Goal: Transaction & Acquisition: Subscribe to service/newsletter

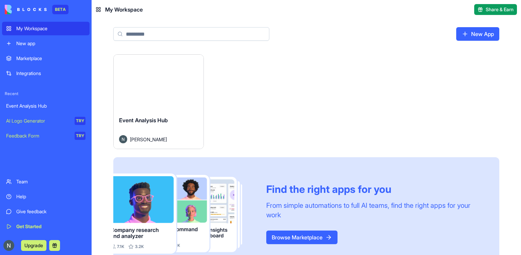
click at [139, 120] on span "Event Analysis Hub" at bounding box center [143, 120] width 49 height 7
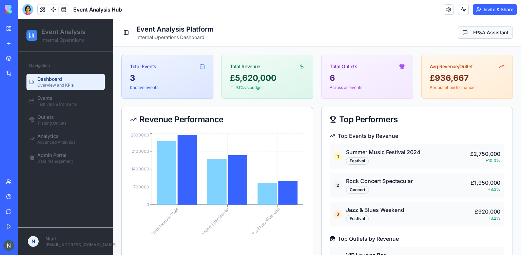
click at [487, 32] on button "FP&A Assistant" at bounding box center [485, 32] width 55 height 12
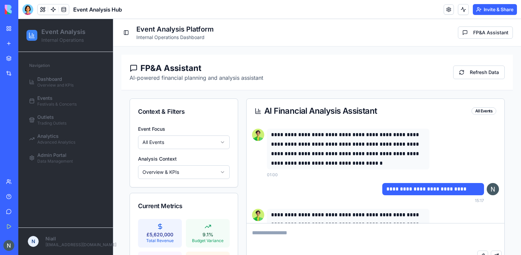
click at [178, 141] on html "Event Analysis Internal Operations Navigation Dashboard Overview and KPIs Event…" at bounding box center [269, 159] width 503 height 280
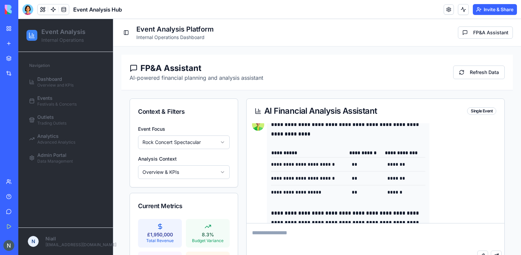
scroll to position [246, 0]
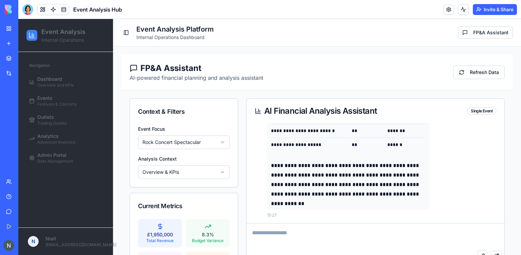
click at [162, 144] on html "Event Analysis Internal Operations Navigation Dashboard Overview and KPIs Event…" at bounding box center [269, 159] width 503 height 280
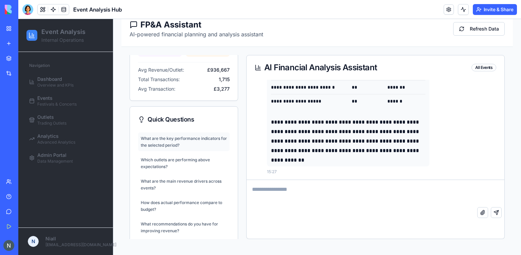
scroll to position [190, 0]
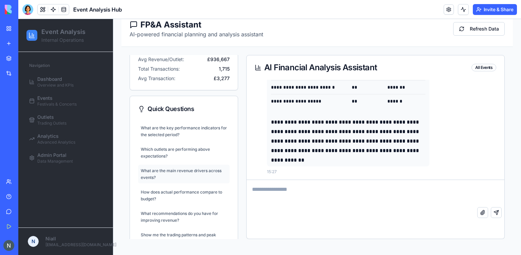
click at [194, 169] on div "What are the main revenue drivers across events?" at bounding box center [184, 173] width 86 height 13
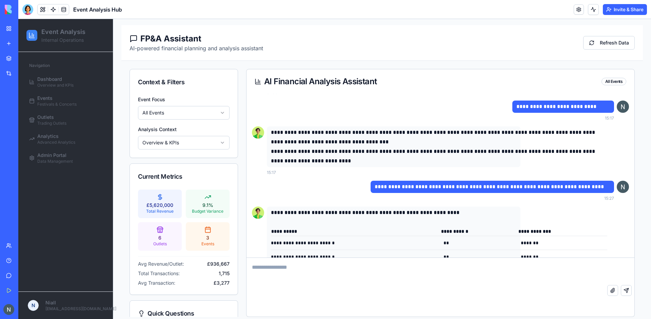
scroll to position [43, 0]
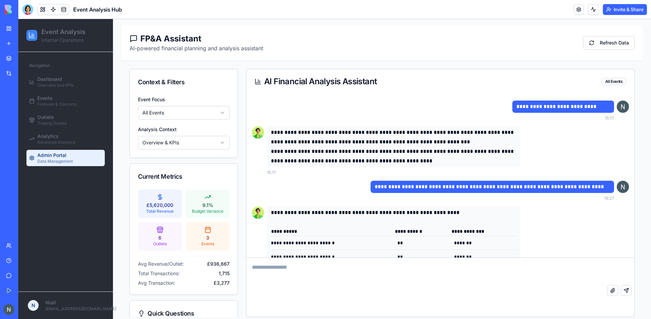
click at [63, 151] on link "Admin Portal Data Management" at bounding box center [65, 158] width 78 height 16
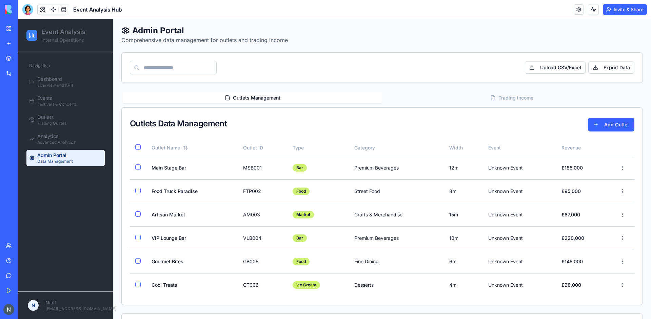
click at [521, 101] on button "Trading Income" at bounding box center [512, 97] width 260 height 11
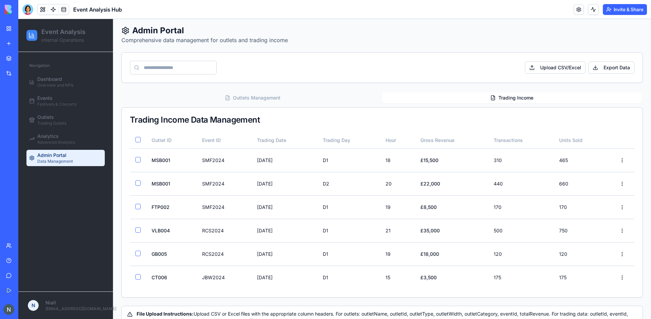
click at [259, 100] on button "Outlets Management" at bounding box center [253, 97] width 260 height 11
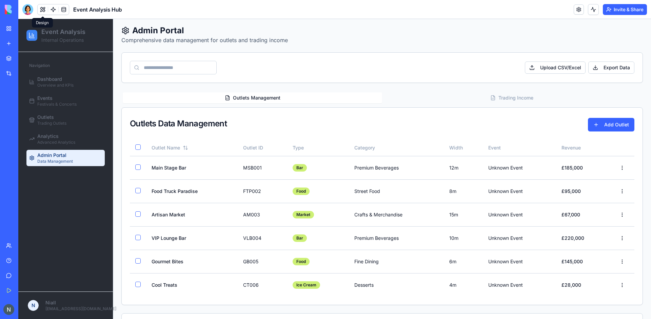
click at [39, 8] on button at bounding box center [43, 9] width 10 height 10
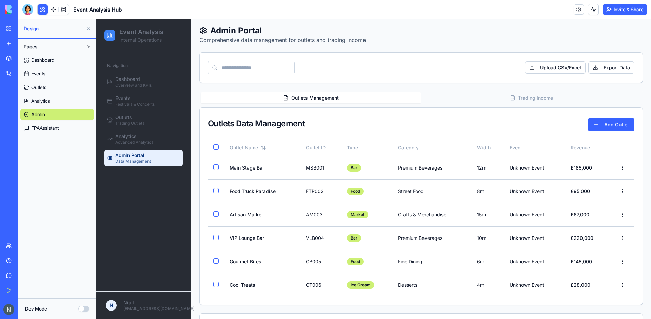
click at [39, 8] on button at bounding box center [43, 9] width 10 height 10
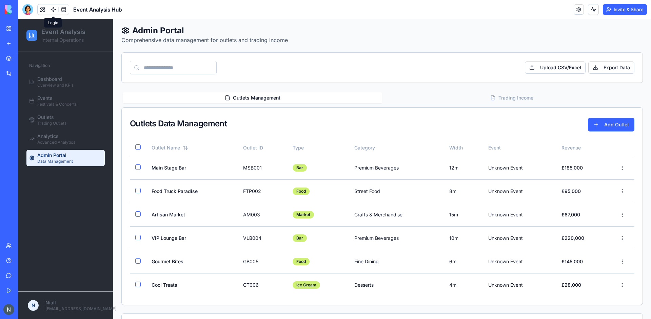
click at [52, 8] on link at bounding box center [53, 9] width 10 height 10
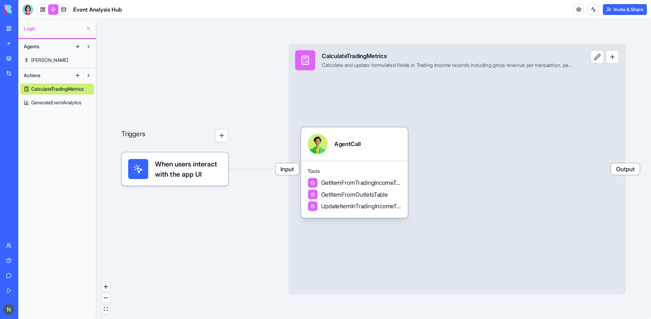
click at [34, 104] on span "GenerateEventAnalytics" at bounding box center [56, 102] width 50 height 7
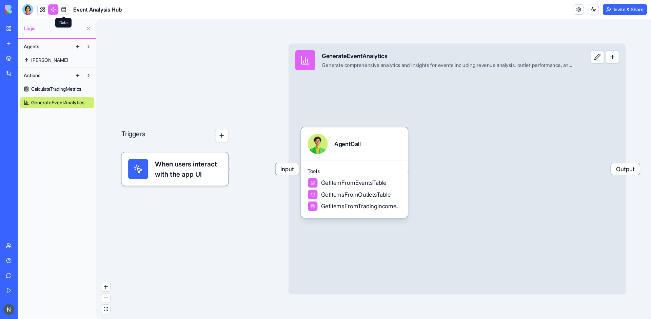
click at [66, 8] on link at bounding box center [64, 9] width 10 height 10
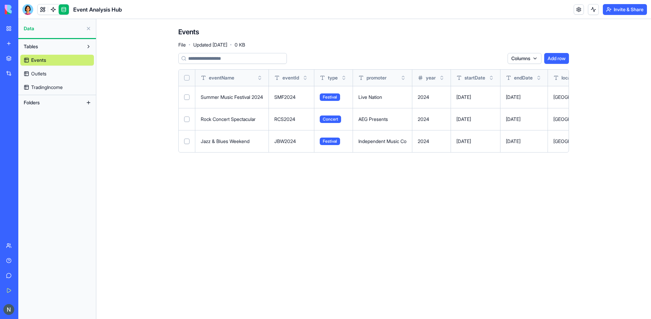
click at [48, 84] on span "TradingIncome" at bounding box center [47, 87] width 32 height 7
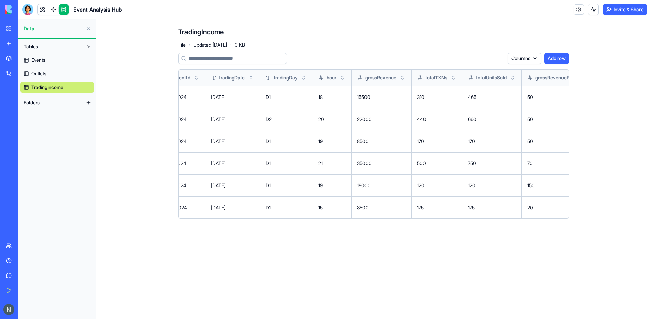
scroll to position [0, 21]
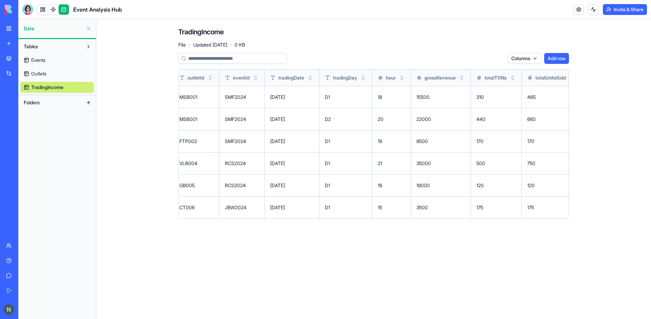
click at [145, 232] on main "TradingIncome File · Updated [DATE] · 0 KB Columns Add row outletId eventId tra…" at bounding box center [373, 169] width 555 height 300
click at [56, 11] on link at bounding box center [53, 9] width 10 height 10
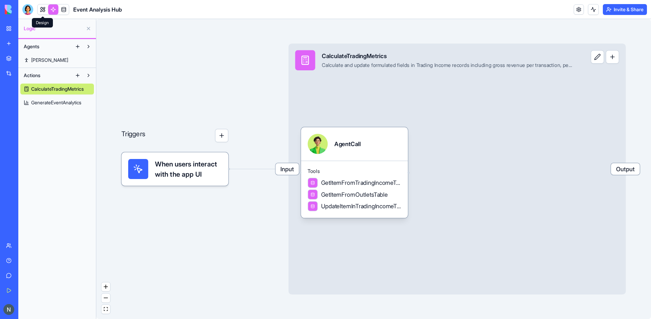
click at [41, 11] on link at bounding box center [43, 9] width 10 height 10
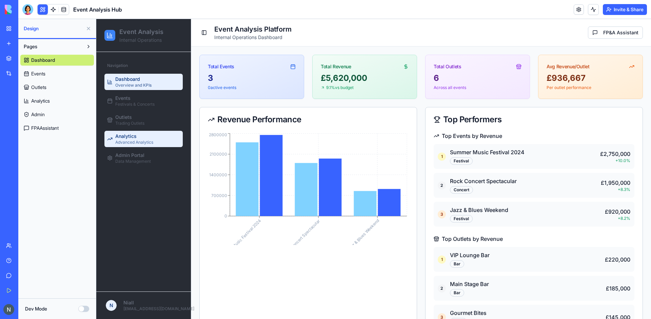
click at [147, 145] on link "Analytics Advanced Analytics" at bounding box center [143, 139] width 78 height 16
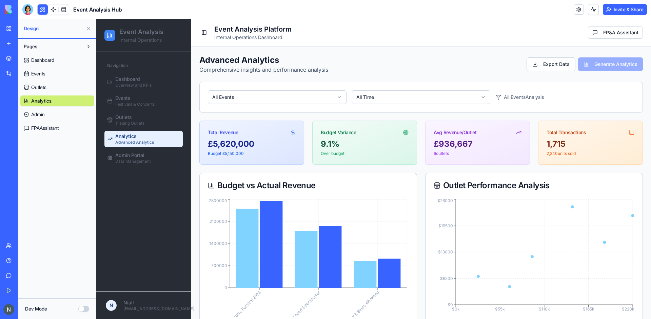
click at [46, 85] on span "Outlets" at bounding box center [38, 87] width 15 height 7
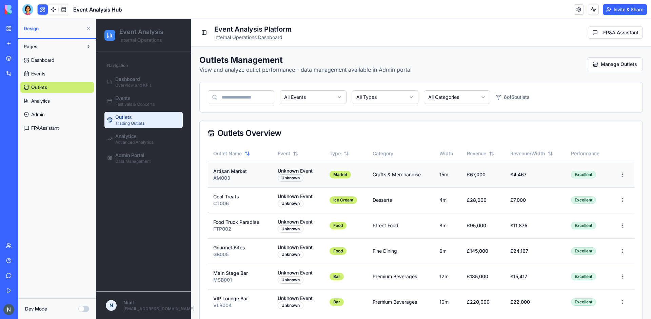
scroll to position [12, 0]
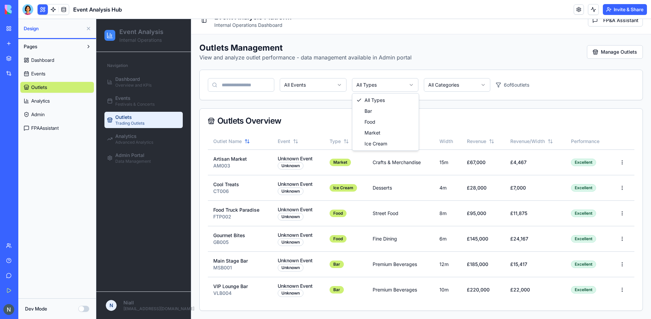
click at [393, 87] on html "Event Analysis Internal Operations Navigation Dashboard Overview and KPIs Event…" at bounding box center [373, 163] width 555 height 312
click at [449, 84] on html "Event Analysis Internal Operations Navigation Dashboard Overview and KPIs Event…" at bounding box center [373, 163] width 555 height 312
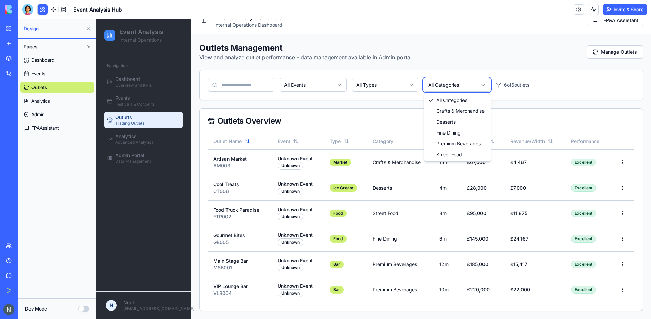
click at [449, 84] on html "Event Analysis Internal Operations Navigation Dashboard Overview and KPIs Event…" at bounding box center [373, 163] width 555 height 312
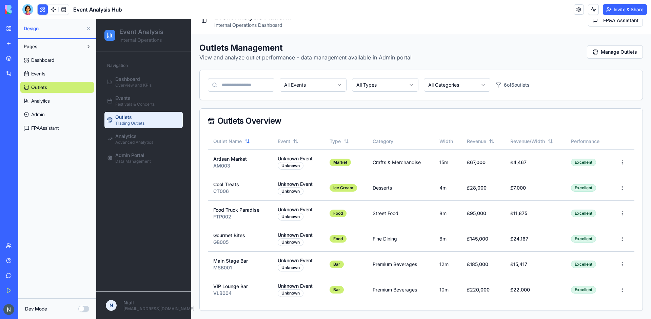
click at [312, 84] on html "Event Analysis Internal Operations Navigation Dashboard Overview and KPIs Event…" at bounding box center [373, 163] width 555 height 312
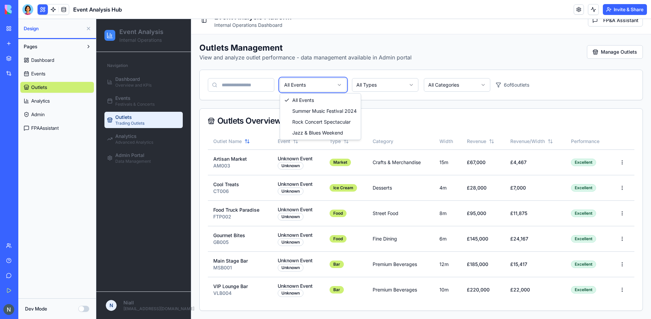
click at [312, 84] on html "Event Analysis Internal Operations Navigation Dashboard Overview and KPIs Event…" at bounding box center [373, 163] width 555 height 312
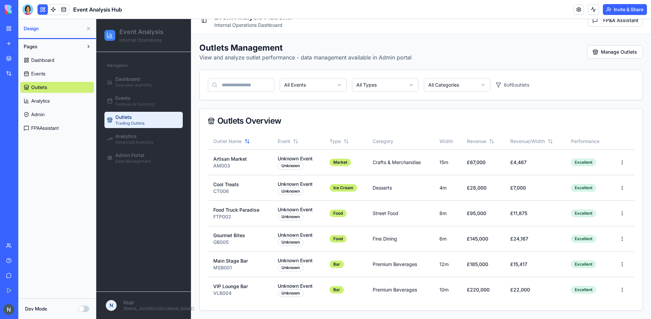
click at [360, 81] on html "Event Analysis Internal Operations Navigation Dashboard Overview and KPIs Event…" at bounding box center [373, 163] width 555 height 312
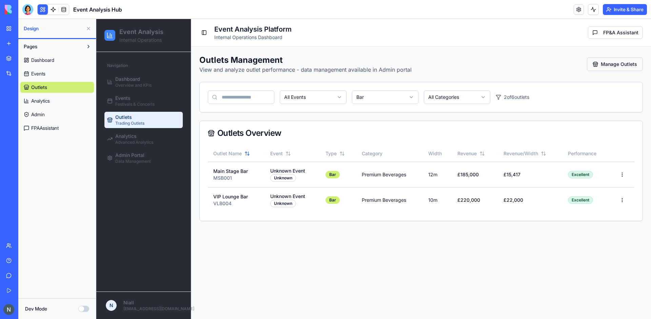
click at [521, 67] on button "Manage Outlets" at bounding box center [615, 64] width 56 height 14
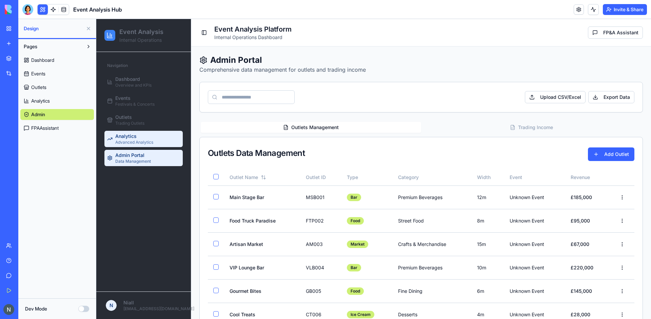
click at [124, 141] on span "Advanced Analytics" at bounding box center [134, 141] width 38 height 5
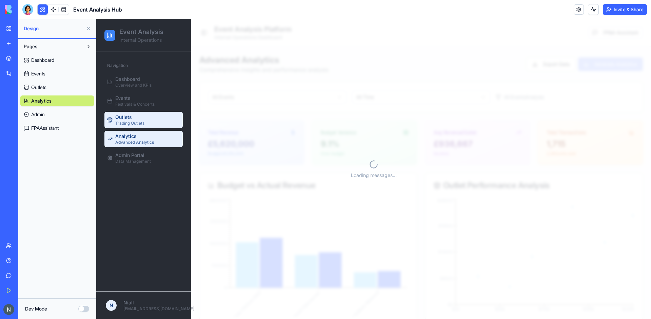
click at [124, 118] on span "Outlets" at bounding box center [123, 117] width 17 height 7
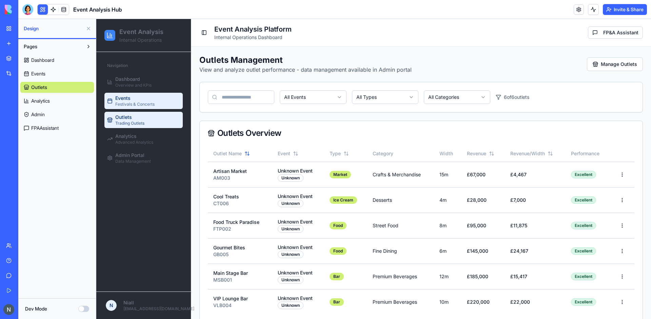
click at [137, 105] on span "Festivals & Concerts" at bounding box center [134, 103] width 39 height 5
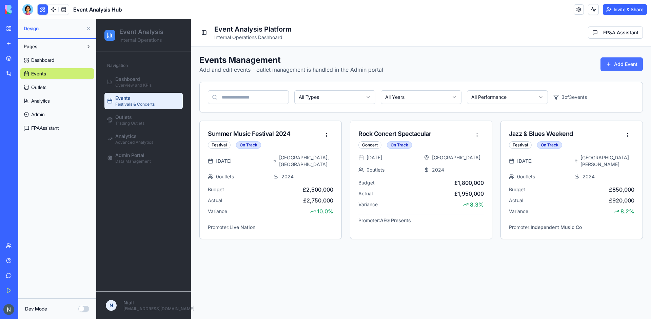
click at [521, 64] on button "Add Event" at bounding box center [622, 64] width 42 height 14
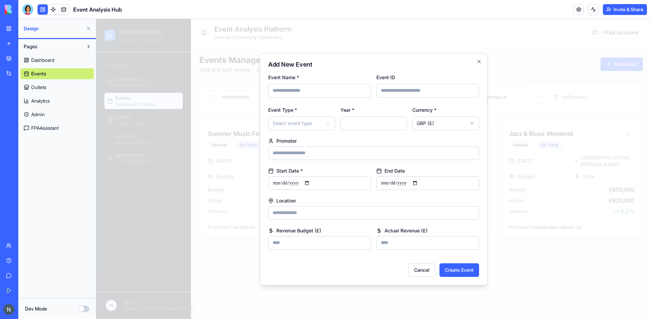
click at [441, 120] on body "Event Analysis Internal Operations Navigation Dashboard Overview and KPIs Event…" at bounding box center [373, 169] width 555 height 300
click at [446, 130] on body "Event Analysis Internal Operations Navigation Dashboard Overview and KPIs Event…" at bounding box center [373, 169] width 555 height 300
click at [424, 254] on button "Cancel" at bounding box center [421, 270] width 27 height 14
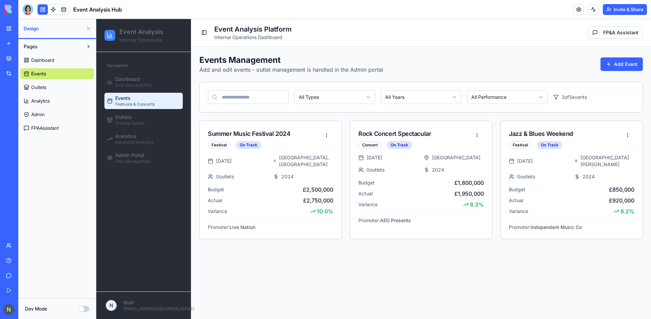
click at [54, 7] on link at bounding box center [53, 9] width 10 height 10
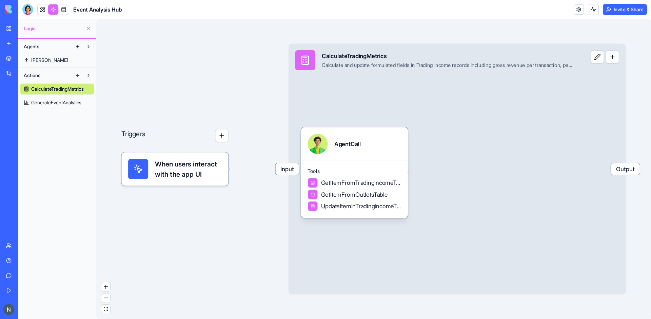
click at [90, 47] on button at bounding box center [88, 46] width 11 height 11
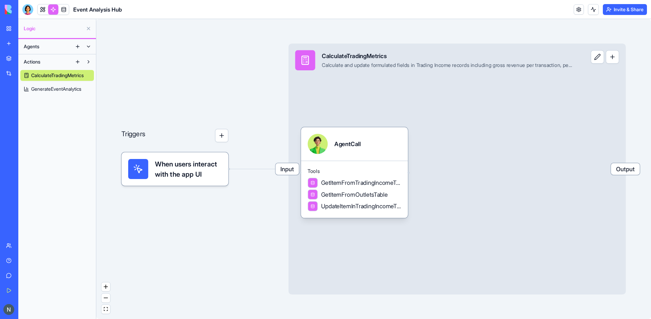
click at [90, 47] on button at bounding box center [88, 46] width 11 height 11
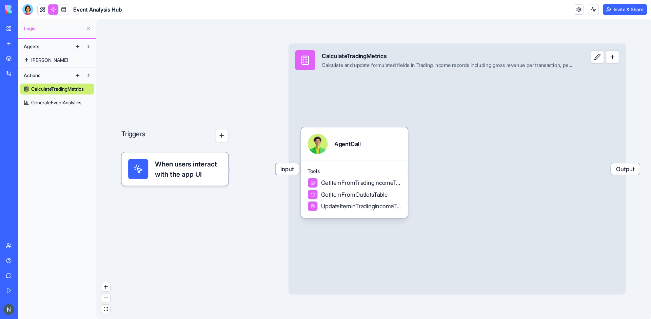
click at [77, 48] on button at bounding box center [77, 46] width 11 height 11
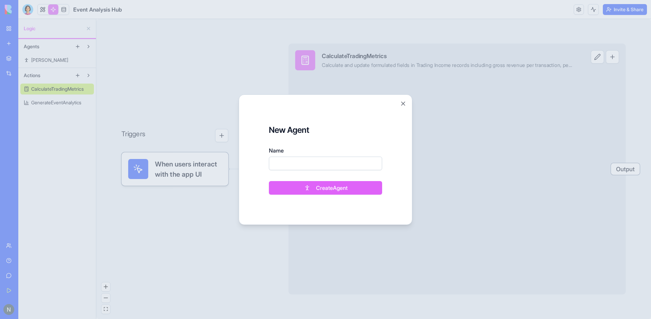
click at [407, 106] on div "New Agent Name Create Agent Close" at bounding box center [326, 159] width 174 height 130
click at [405, 104] on button "Close" at bounding box center [403, 103] width 7 height 7
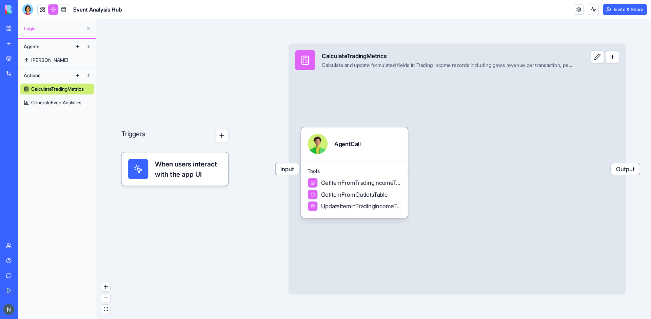
click at [47, 56] on link "[PERSON_NAME]" at bounding box center [57, 60] width 74 height 11
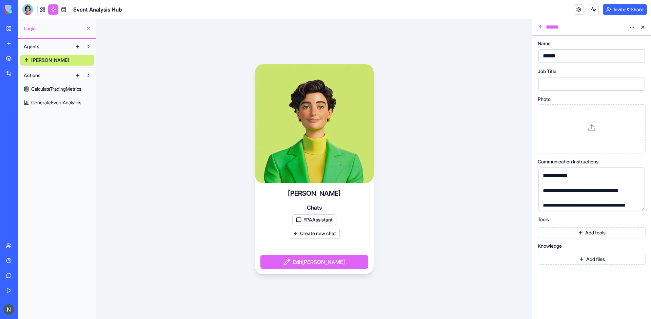
click at [327, 222] on button "FPAAssistant" at bounding box center [314, 219] width 44 height 11
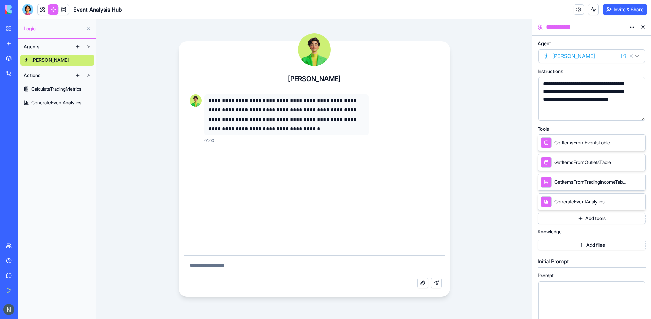
scroll to position [171, 0]
click at [521, 26] on button at bounding box center [643, 27] width 11 height 11
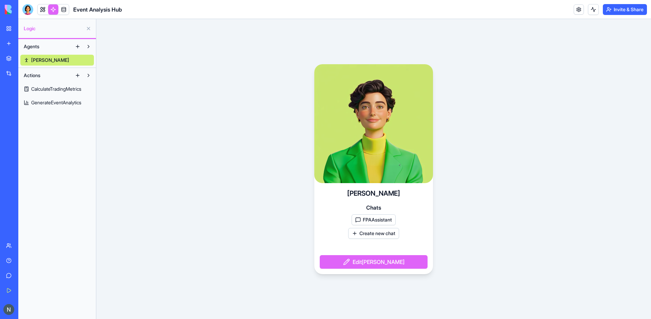
click at [301, 186] on div "[PERSON_NAME] Chats FPAAssistant Create new chat Edit [PERSON_NAME]" at bounding box center [373, 169] width 555 height 300
click at [374, 137] on video at bounding box center [373, 123] width 119 height 119
click at [36, 66] on div "Agents [PERSON_NAME]" at bounding box center [57, 53] width 78 height 29
click at [35, 61] on span "[PERSON_NAME]" at bounding box center [50, 60] width 38 height 7
click at [40, 88] on span "CalculateTradingMetrics" at bounding box center [56, 88] width 50 height 7
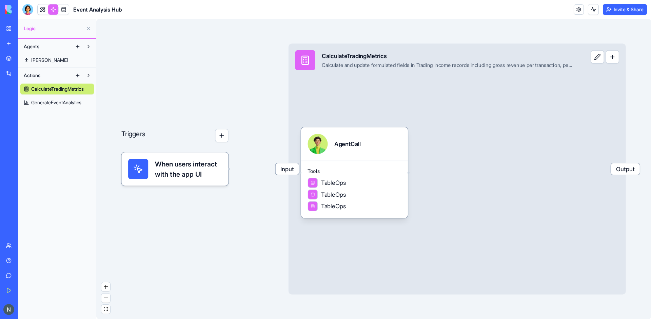
click at [40, 59] on span "[PERSON_NAME]" at bounding box center [49, 60] width 37 height 7
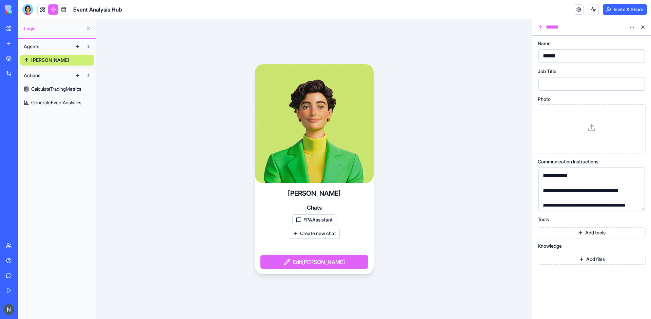
click at [521, 184] on div at bounding box center [586, 182] width 90 height 7
click at [305, 219] on button "FPAAssistant" at bounding box center [314, 219] width 44 height 11
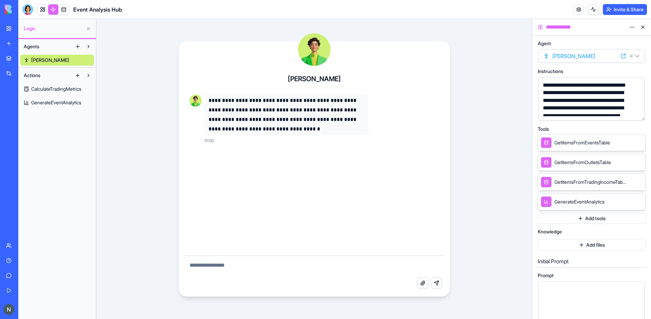
click at [521, 85] on div "**********" at bounding box center [586, 107] width 90 height 53
click at [521, 94] on div "**********" at bounding box center [592, 98] width 107 height 43
click at [521, 93] on div "**********" at bounding box center [592, 98] width 107 height 43
click at [521, 114] on button "button" at bounding box center [638, 113] width 11 height 11
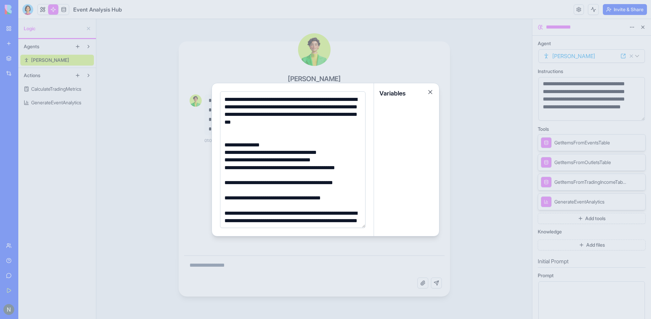
click at [286, 139] on div at bounding box center [292, 137] width 139 height 7
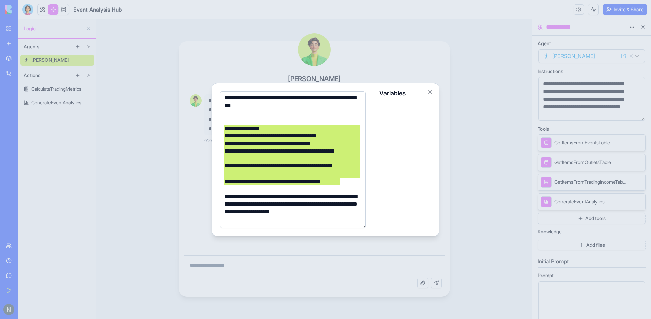
drag, startPoint x: 344, startPoint y: 179, endPoint x: 218, endPoint y: 129, distance: 135.3
click at [218, 129] on div "**********" at bounding box center [293, 159] width 162 height 153
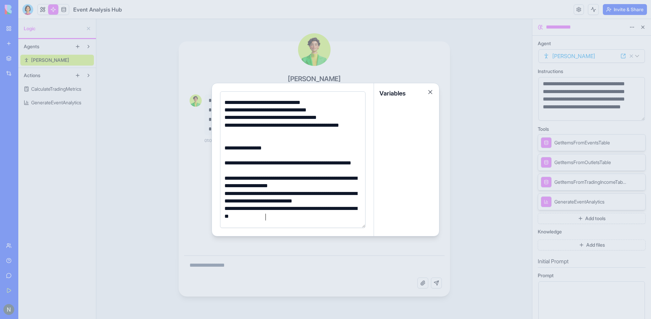
scroll to position [146, 0]
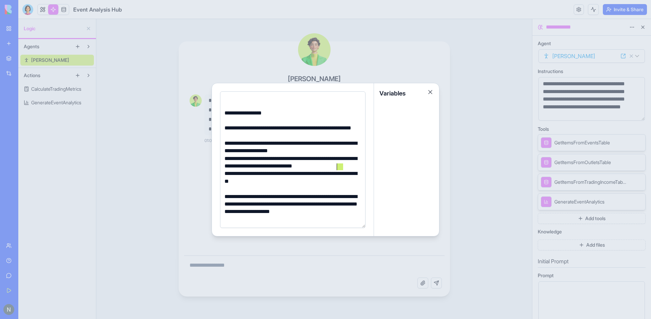
drag, startPoint x: 344, startPoint y: 167, endPoint x: 338, endPoint y: 169, distance: 6.3
click at [338, 169] on div "**********" at bounding box center [292, 162] width 139 height 15
click at [354, 168] on div "**********" at bounding box center [292, 162] width 139 height 15
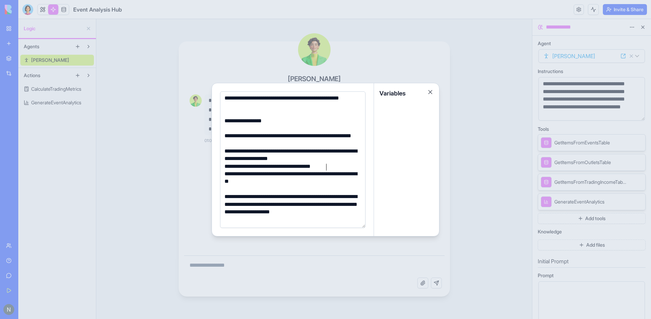
click at [243, 204] on div "**********" at bounding box center [292, 208] width 139 height 31
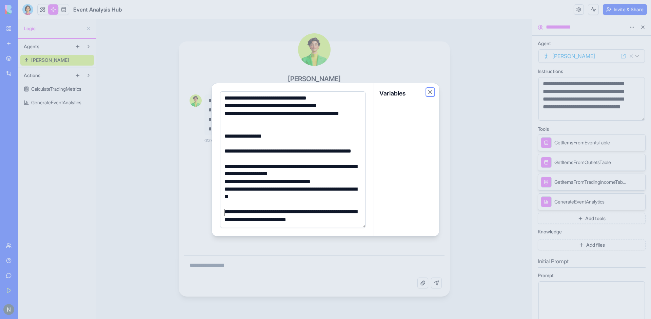
click at [431, 91] on button "Close" at bounding box center [430, 92] width 7 height 7
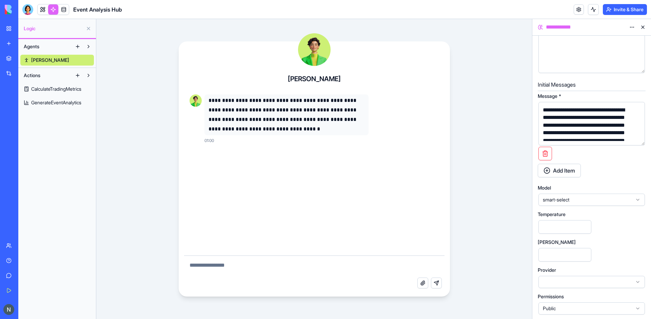
scroll to position [311, 0]
click at [521, 254] on span "Public" at bounding box center [588, 306] width 90 height 7
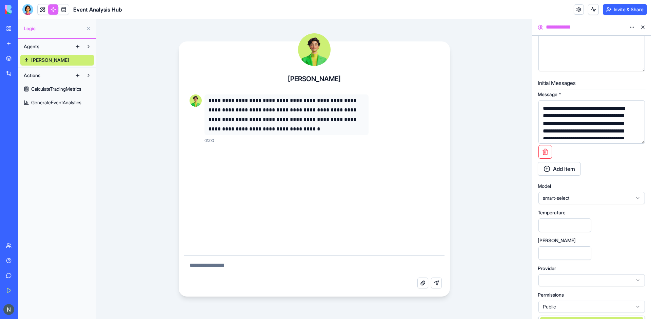
scroll to position [332, 0]
click at [521, 248] on div "**********" at bounding box center [592, 21] width 108 height 583
click at [521, 254] on div at bounding box center [592, 280] width 107 height 12
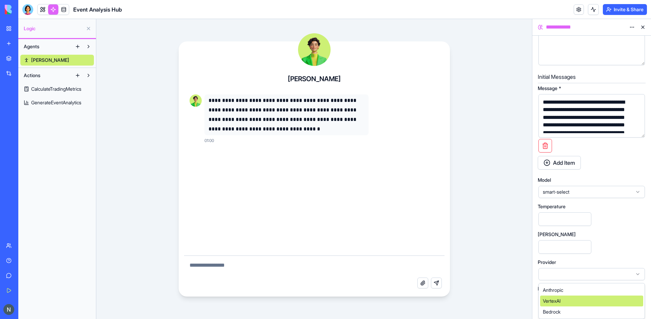
click at [521, 235] on div "**********" at bounding box center [592, 15] width 108 height 583
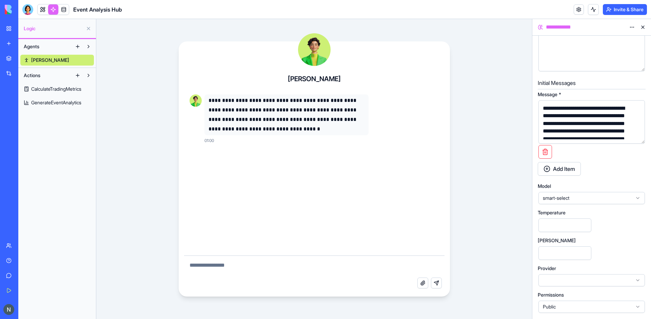
click at [521, 200] on span "smart-select" at bounding box center [588, 197] width 90 height 7
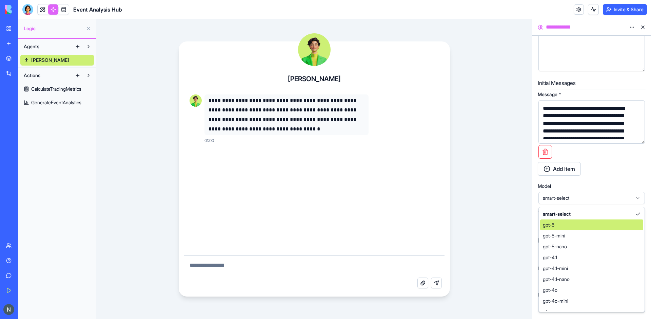
click at [521, 226] on div "gpt-5" at bounding box center [591, 224] width 103 height 11
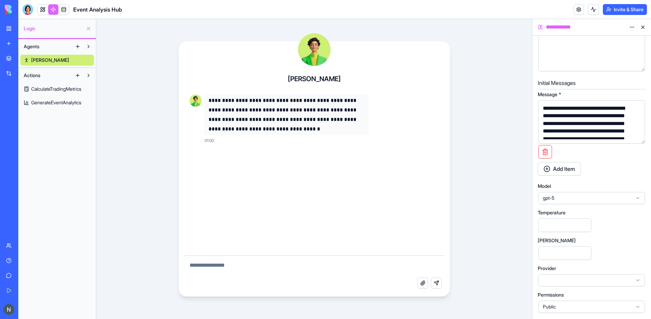
click at [521, 231] on div "Temperature ***" at bounding box center [592, 221] width 108 height 22
click at [521, 254] on div at bounding box center [592, 280] width 107 height 12
click at [521, 254] on div "Provider" at bounding box center [592, 268] width 108 height 5
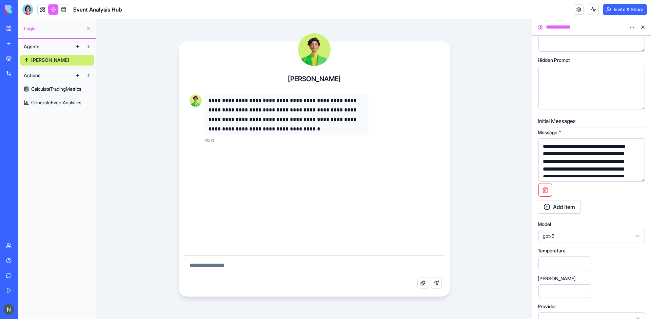
scroll to position [268, 0]
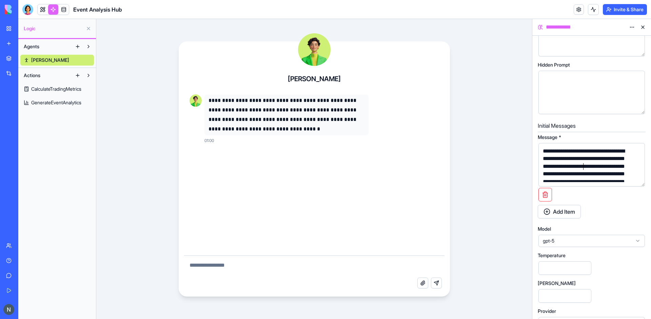
click at [521, 167] on div "**********" at bounding box center [586, 173] width 90 height 53
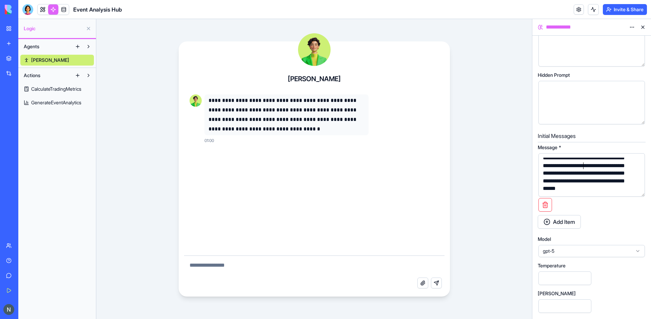
scroll to position [0, 0]
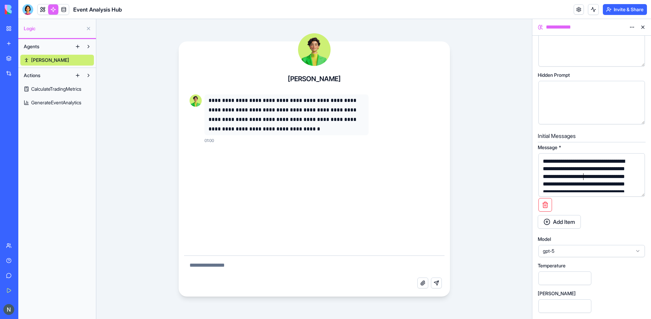
click at [521, 169] on div "**********" at bounding box center [586, 183] width 90 height 53
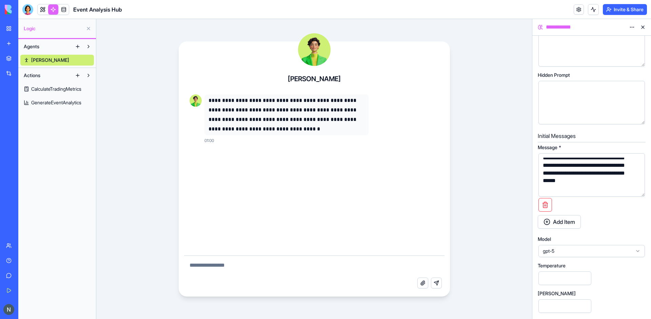
click at [521, 221] on button "Add Item" at bounding box center [559, 222] width 43 height 14
click at [521, 254] on button "button" at bounding box center [639, 260] width 14 height 14
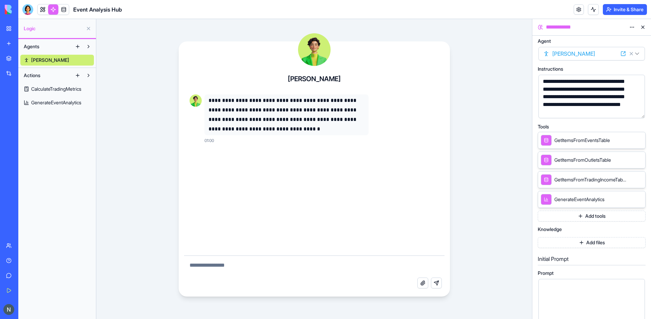
scroll to position [0, 0]
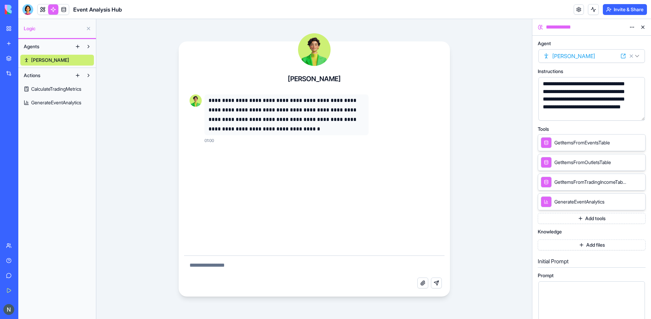
drag, startPoint x: 644, startPoint y: 117, endPoint x: 645, endPoint y: 170, distance: 52.3
click at [521, 26] on html "**********" at bounding box center [325, 159] width 651 height 319
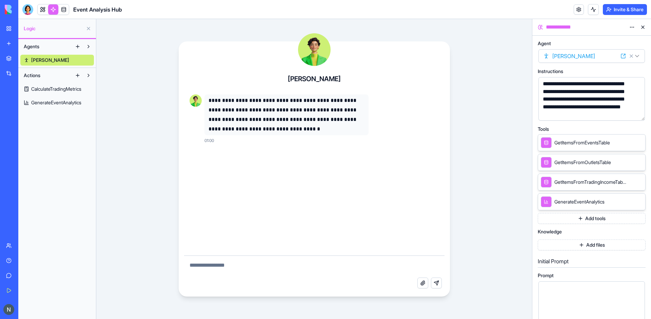
click at [521, 28] on button at bounding box center [643, 27] width 11 height 11
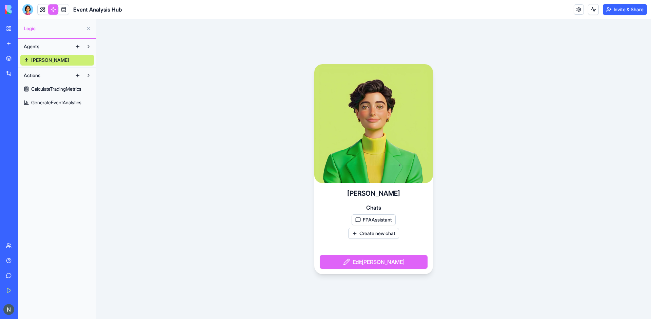
click at [366, 254] on button "Edit [PERSON_NAME]" at bounding box center [374, 262] width 108 height 14
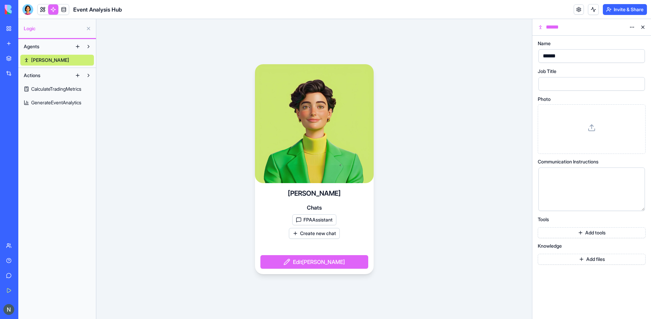
click at [412, 250] on div "[PERSON_NAME] Chats FPAAssistant Create new chat Edit [PERSON_NAME]" at bounding box center [314, 169] width 436 height 300
click at [318, 222] on button "FPAAssistant" at bounding box center [314, 219] width 44 height 11
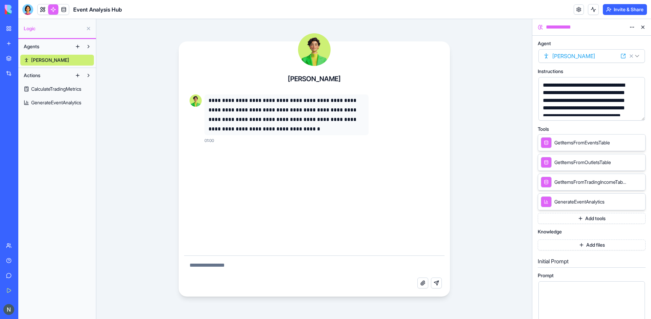
click at [443, 254] on textarea at bounding box center [314, 266] width 261 height 22
click at [148, 136] on div "**********" at bounding box center [314, 169] width 436 height 300
click at [521, 26] on button at bounding box center [643, 27] width 11 height 11
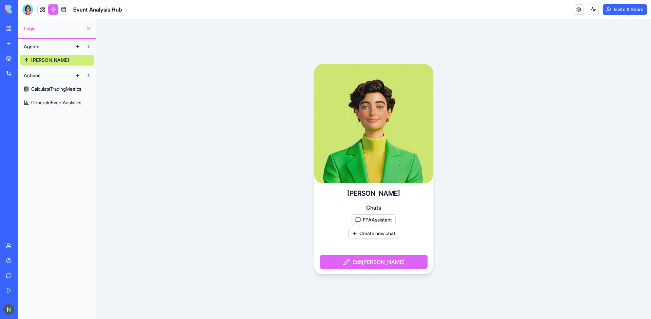
click at [65, 104] on span "GenerateEventAnalytics" at bounding box center [56, 102] width 50 height 7
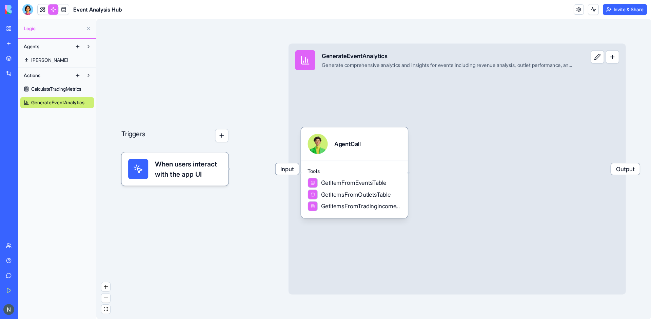
click at [65, 85] on span "CalculateTradingMetrics" at bounding box center [56, 88] width 50 height 7
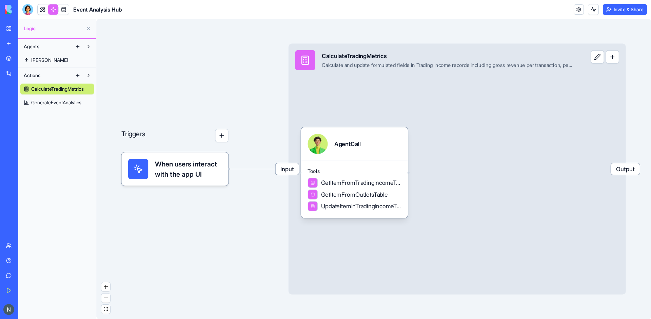
click at [34, 61] on span "[PERSON_NAME]" at bounding box center [49, 60] width 37 height 7
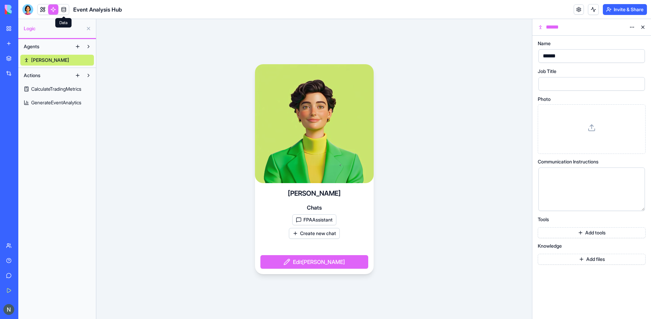
click at [65, 9] on link at bounding box center [64, 9] width 10 height 10
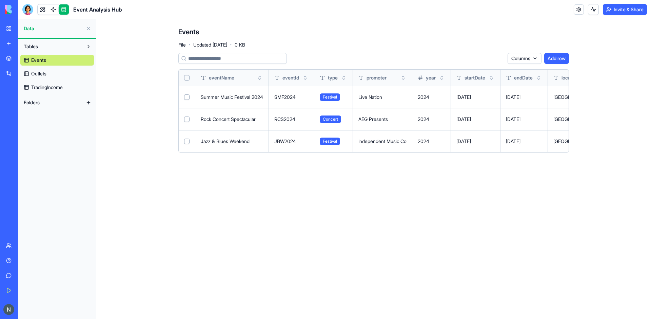
click at [90, 30] on button at bounding box center [88, 28] width 11 height 11
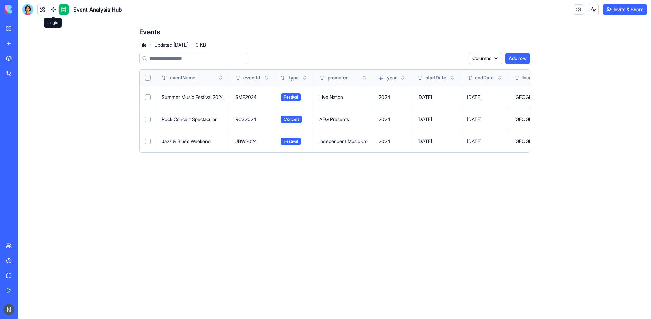
click at [66, 9] on link at bounding box center [64, 9] width 10 height 10
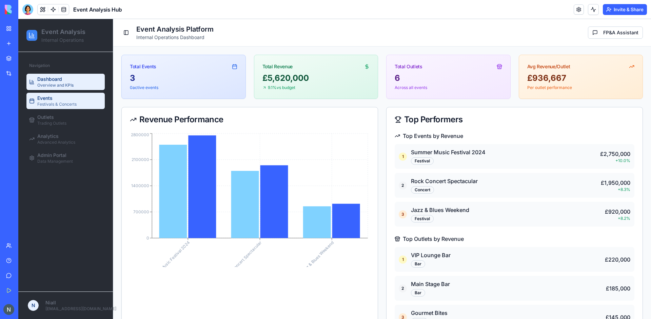
click at [44, 102] on span "Festivals & Concerts" at bounding box center [56, 103] width 39 height 5
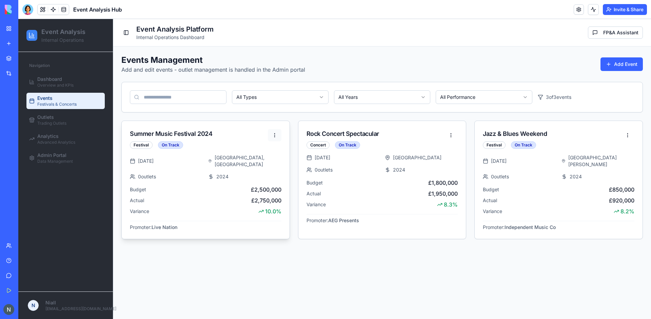
click at [272, 134] on html "Event Analysis Internal Operations Navigation Dashboard Overview and KPIs Event…" at bounding box center [334, 169] width 633 height 300
click at [228, 173] on div "2024" at bounding box center [244, 176] width 73 height 7
click at [207, 207] on div "Variance 10.0%" at bounding box center [206, 211] width 152 height 8
click at [35, 254] on button "Upgrade" at bounding box center [33, 309] width 25 height 11
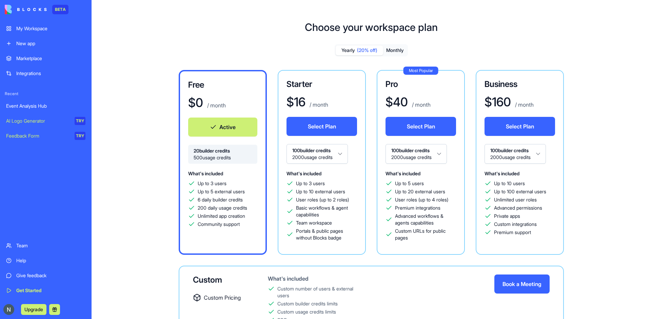
click at [320, 124] on button "Select Plan" at bounding box center [322, 126] width 71 height 19
click at [390, 52] on button "Monthly" at bounding box center [395, 50] width 24 height 10
click at [325, 125] on button "Select Plan" at bounding box center [322, 126] width 71 height 19
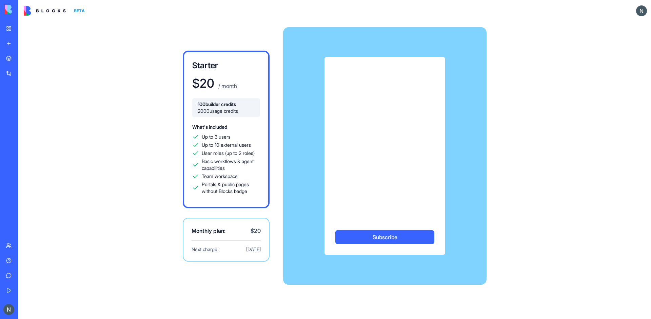
click at [365, 238] on button "Subscribe" at bounding box center [385, 237] width 99 height 14
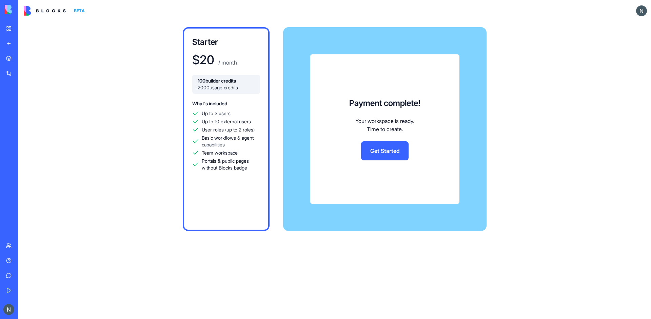
click at [388, 152] on link "Get Started" at bounding box center [384, 150] width 47 height 19
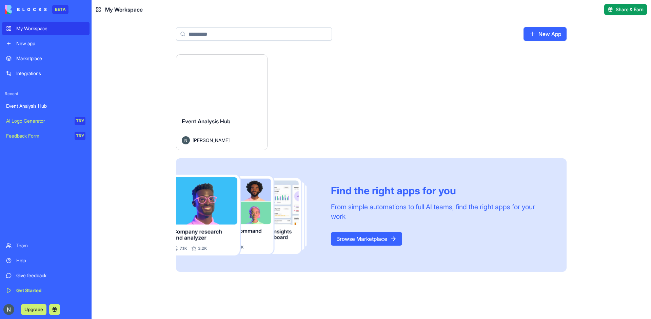
click at [217, 120] on span "Event Analysis Hub" at bounding box center [206, 121] width 49 height 7
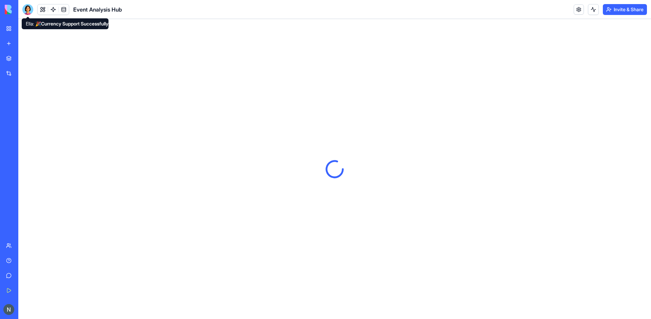
click at [27, 8] on div at bounding box center [27, 9] width 11 height 11
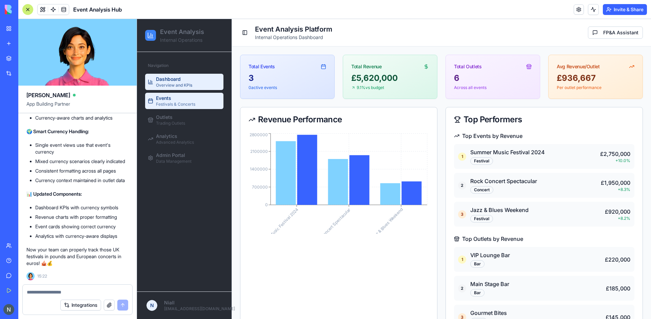
click at [172, 105] on span "Festivals & Concerts" at bounding box center [175, 103] width 39 height 5
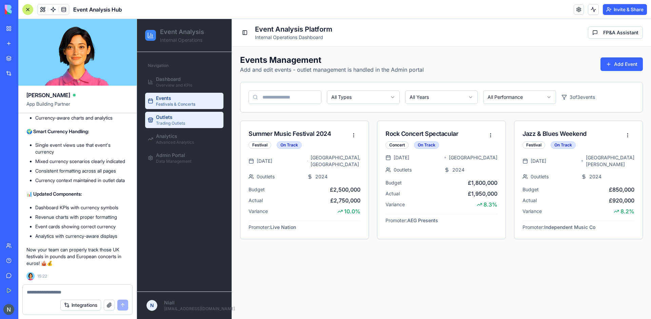
click at [173, 115] on div "Outlets Trading Outlets" at bounding box center [170, 120] width 29 height 12
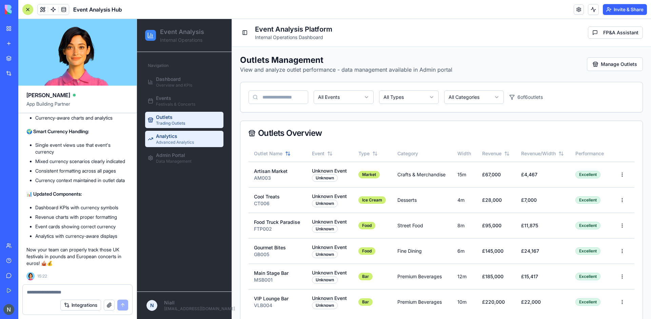
click at [168, 137] on span "Analytics" at bounding box center [166, 136] width 21 height 7
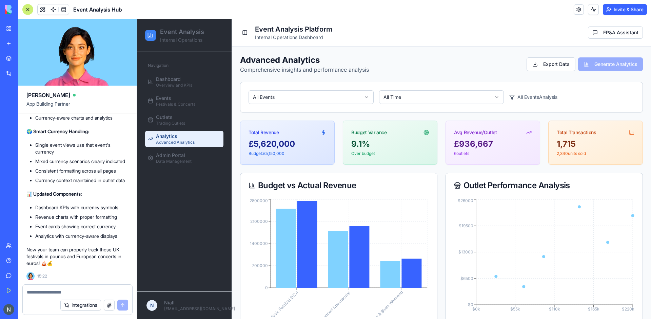
scroll to position [161, 0]
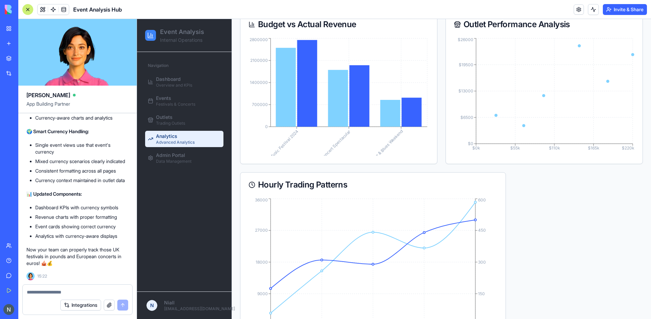
click at [67, 292] on textarea at bounding box center [77, 291] width 101 height 7
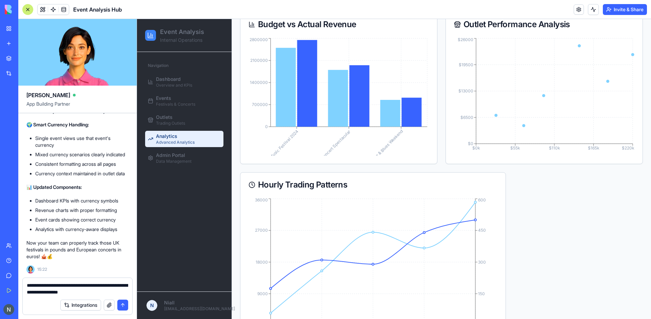
scroll to position [1367, 0]
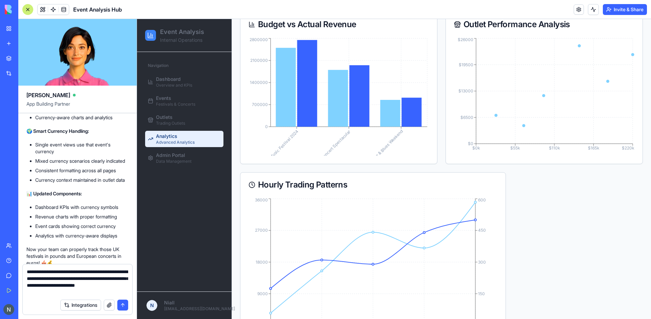
type textarea "**********"
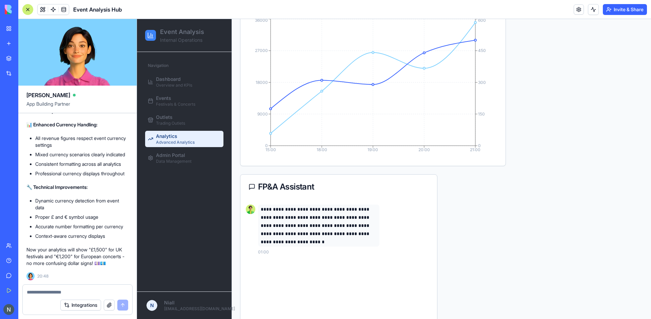
scroll to position [425, 0]
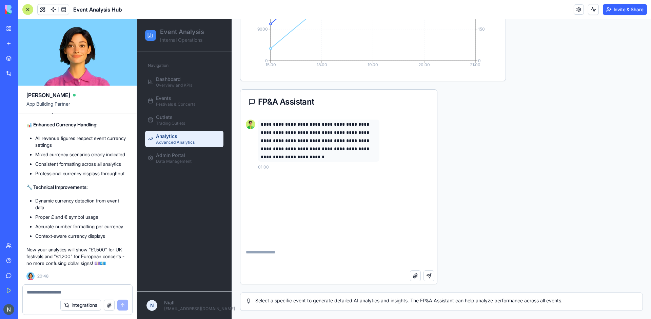
click at [40, 294] on textarea at bounding box center [77, 291] width 101 height 7
click at [48, 287] on div at bounding box center [78, 289] width 110 height 11
click at [37, 294] on textarea at bounding box center [77, 291] width 101 height 7
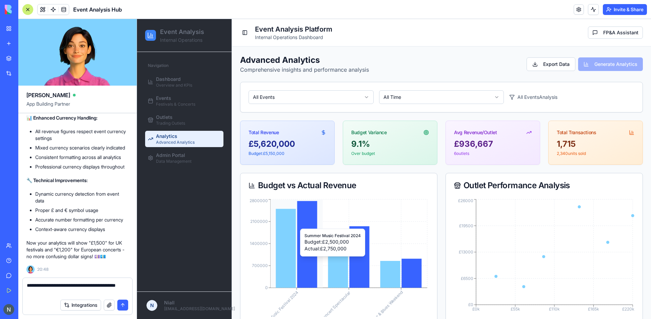
scroll to position [37, 0]
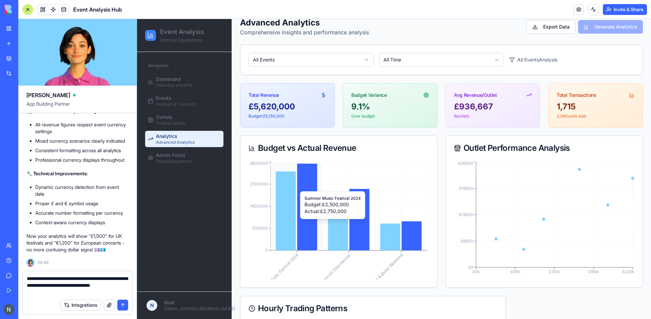
type textarea "**********"
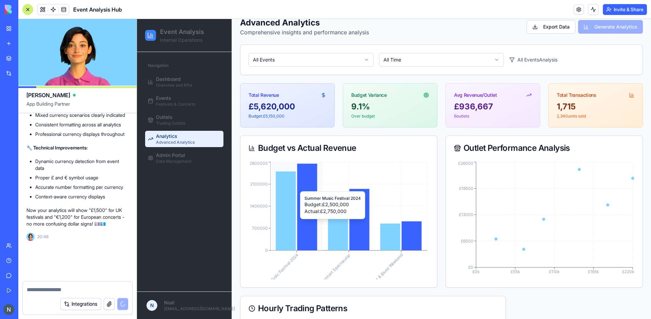
scroll to position [1881, 0]
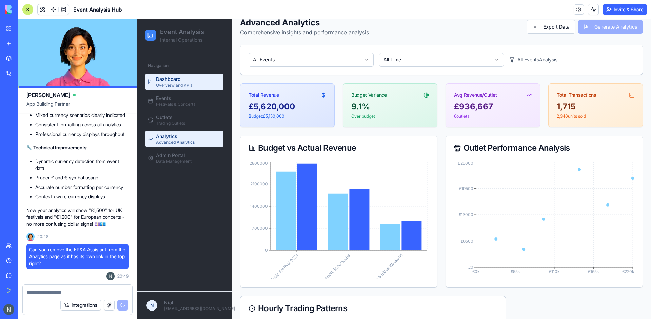
click at [197, 81] on link "Dashboard Overview and KPIs" at bounding box center [184, 82] width 78 height 16
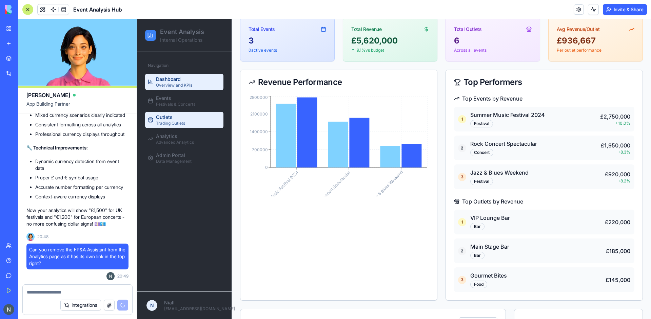
click at [168, 113] on link "Outlets Trading Outlets" at bounding box center [184, 120] width 78 height 16
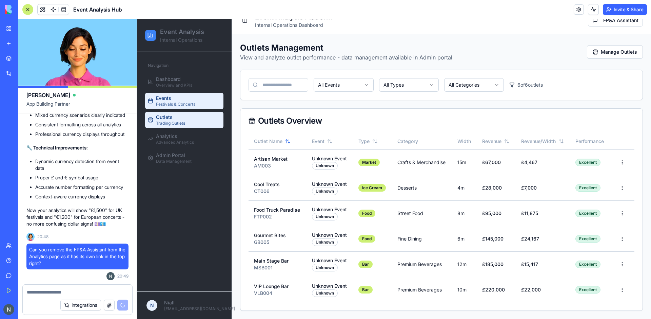
click at [167, 105] on span "Festivals & Concerts" at bounding box center [175, 103] width 39 height 5
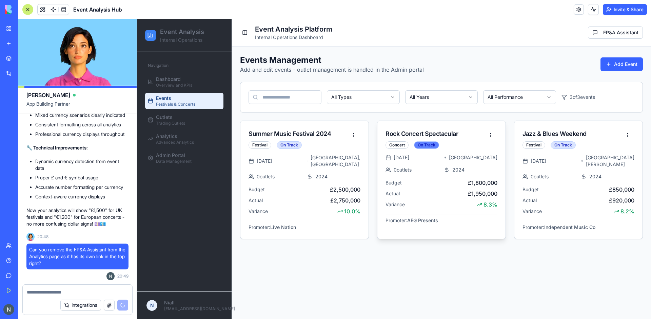
click at [432, 142] on div "On Track" at bounding box center [426, 144] width 25 height 7
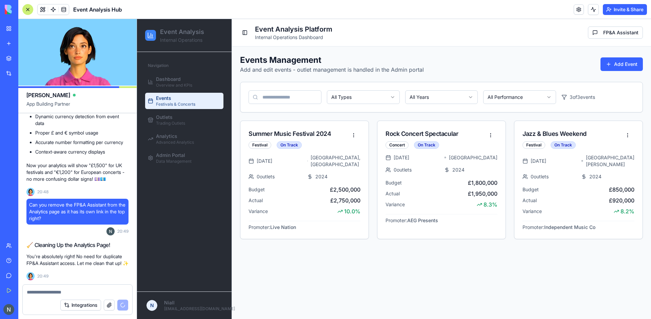
scroll to position [1945, 0]
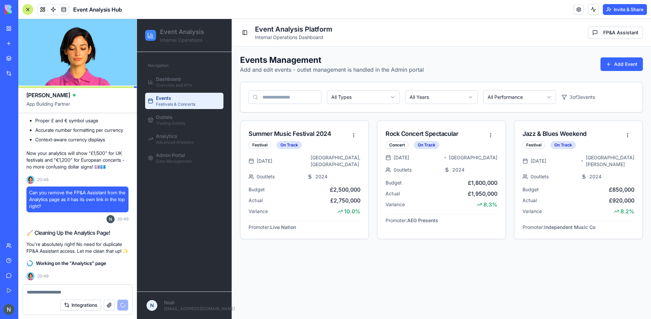
click at [63, 293] on textarea at bounding box center [77, 291] width 101 height 7
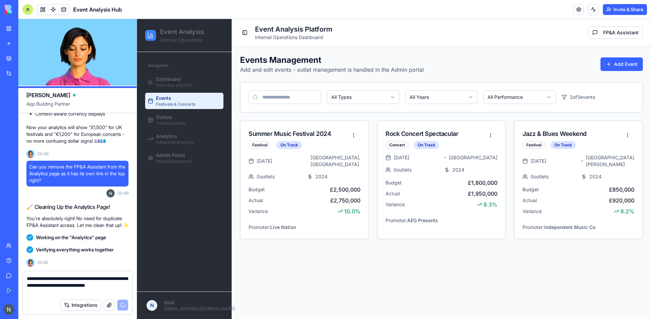
scroll to position [2219, 0]
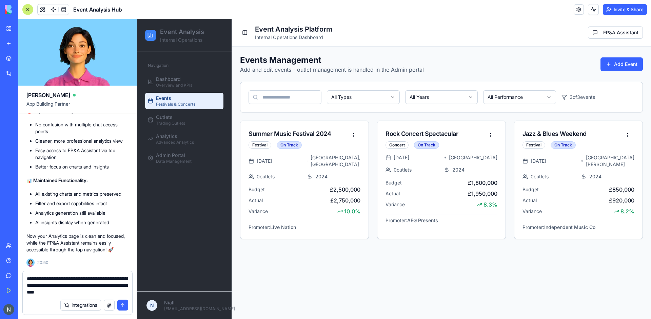
type textarea "**********"
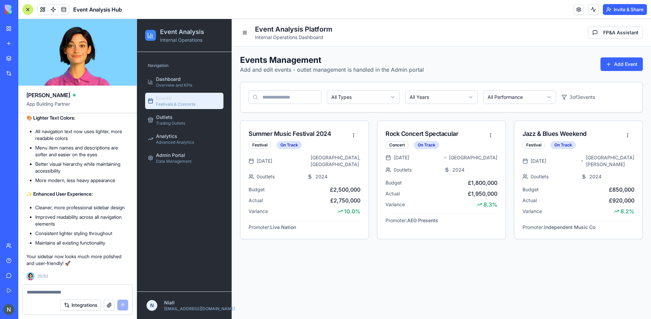
scroll to position [2593, 0]
click at [25, 4] on header "Event Analysis Hub Invite & Share" at bounding box center [334, 9] width 633 height 19
click at [28, 13] on div at bounding box center [27, 9] width 11 height 11
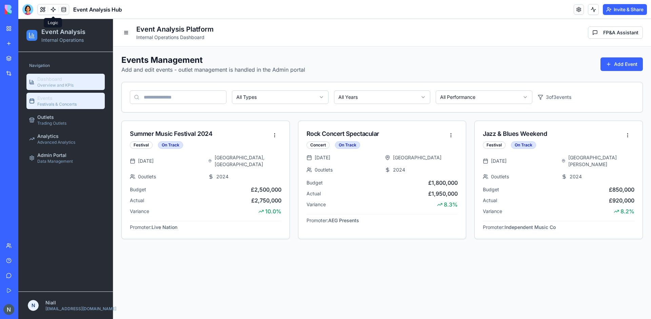
click at [45, 88] on link "Dashboard Overview and KPIs" at bounding box center [65, 82] width 78 height 16
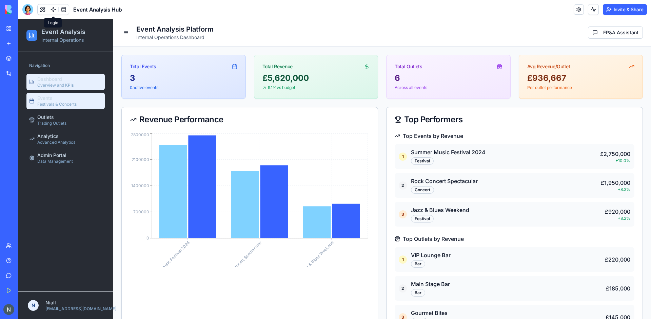
click at [61, 102] on span "Festivals & Concerts" at bounding box center [56, 103] width 39 height 5
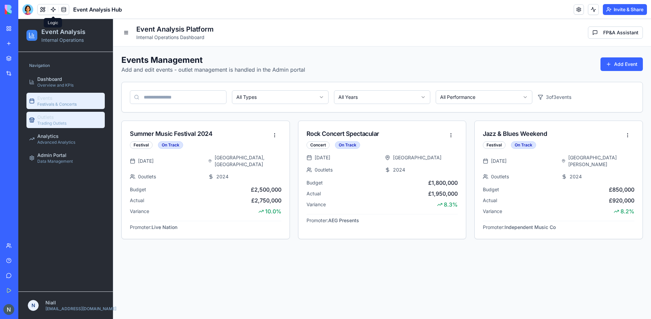
click at [78, 126] on link "Outlets Trading Outlets" at bounding box center [65, 120] width 78 height 16
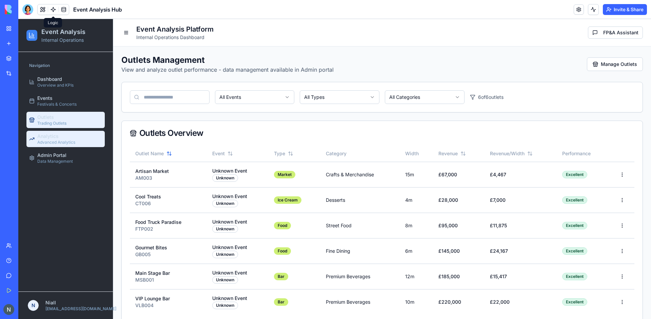
click at [58, 145] on link "Analytics Advanced Analytics" at bounding box center [65, 139] width 78 height 16
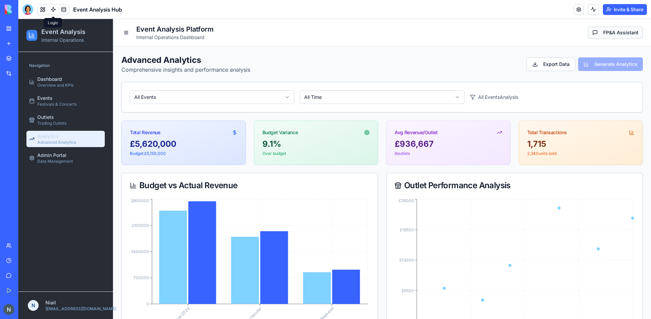
click at [612, 35] on button "FP&A Assistant" at bounding box center [615, 32] width 55 height 12
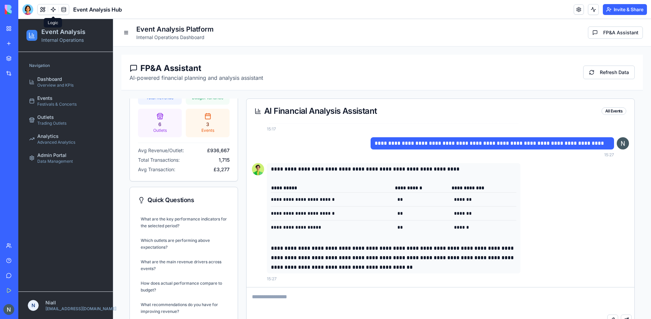
scroll to position [144, 0]
click at [27, 6] on div at bounding box center [27, 9] width 11 height 11
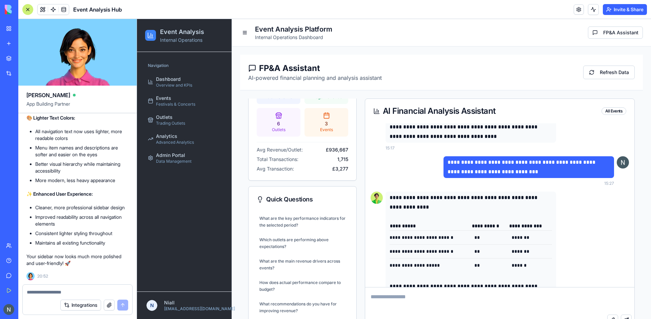
scroll to position [2465, 0]
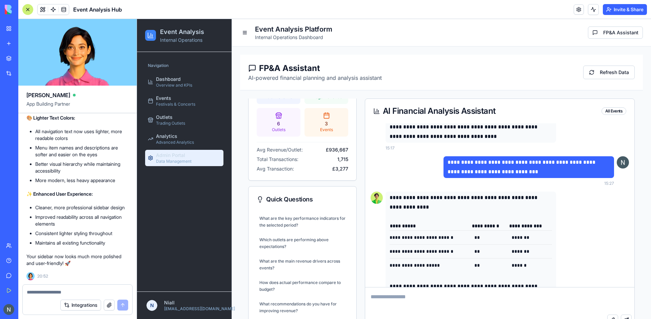
click at [173, 157] on span "Admin Portal" at bounding box center [170, 155] width 29 height 7
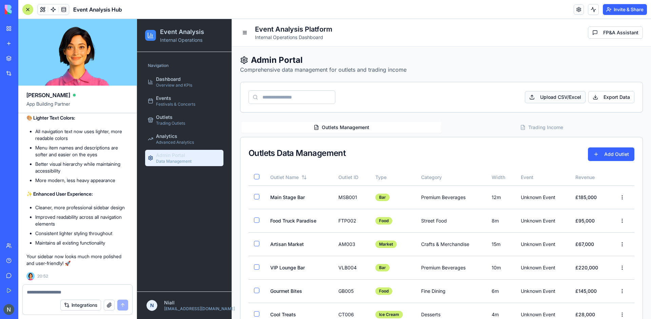
click at [564, 101] on span "Upload CSV/Excel" at bounding box center [555, 97] width 61 height 12
click at [137, 19] on input "Upload CSV/Excel" at bounding box center [137, 19] width 0 height 0
click at [536, 125] on button "Trading Income" at bounding box center [542, 127] width 200 height 11
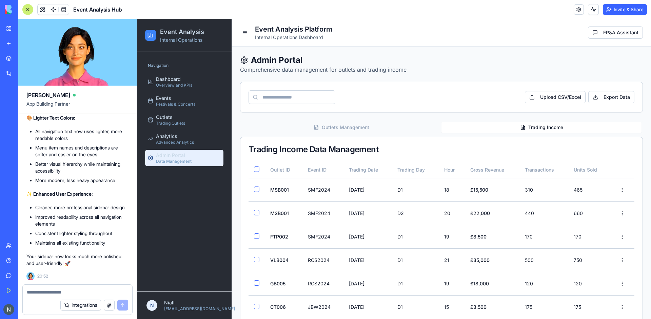
click at [182, 129] on ul "Dashboard Overview and KPIs Events Festivals & Concerts Outlets Trading Outlets…" at bounding box center [184, 120] width 78 height 92
click at [177, 134] on span "Analytics" at bounding box center [166, 136] width 21 height 7
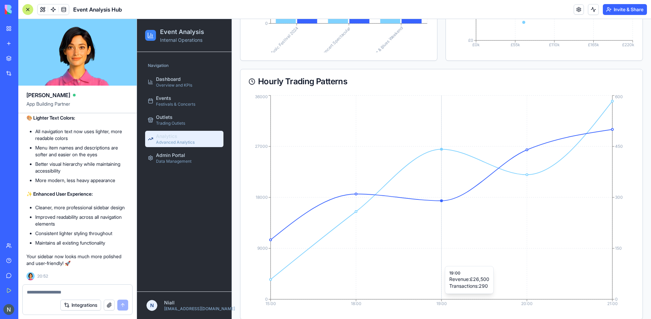
click at [460, 262] on icon "15:00 18:00 19:00 20:00 21:00 0 9000 18000 27000 36000 0 150 300 450 600" at bounding box center [442, 202] width 386 height 217
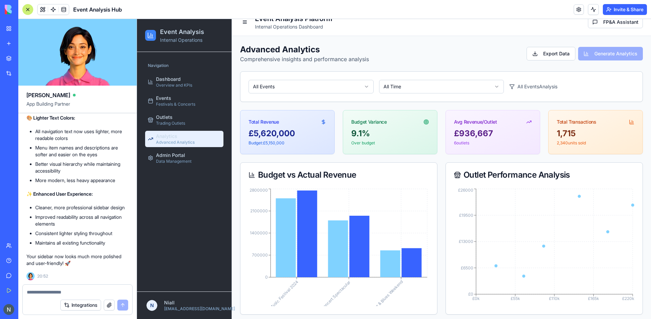
scroll to position [7, 0]
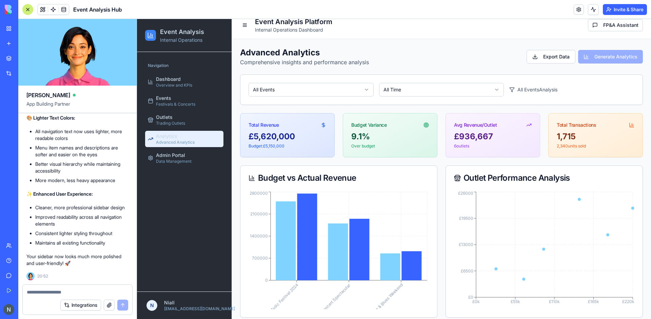
click at [207, 90] on ul "Dashboard Overview and KPIs Events Festivals & Concerts Outlets Trading Outlets…" at bounding box center [184, 120] width 78 height 92
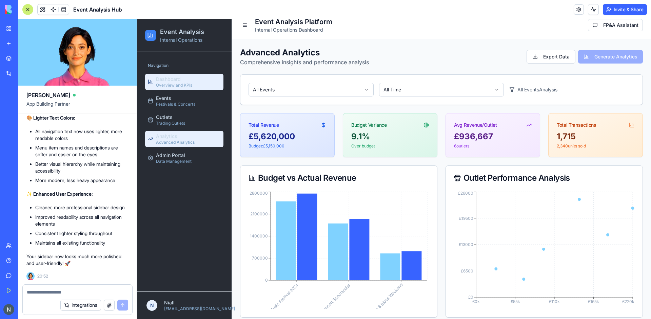
click at [184, 82] on div "Dashboard Overview and KPIs" at bounding box center [174, 82] width 36 height 12
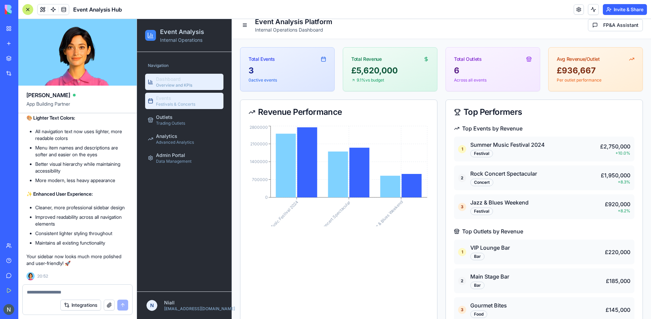
click at [191, 98] on div "Events Festivals & Concerts" at bounding box center [175, 101] width 39 height 12
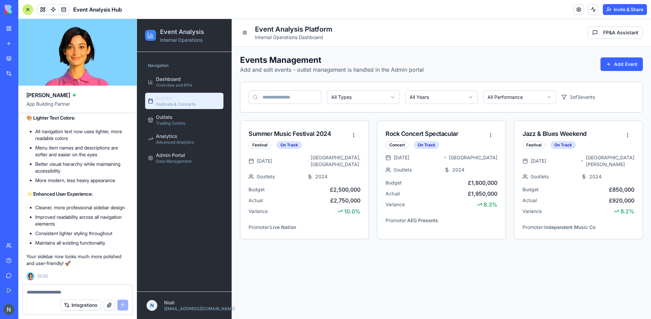
click at [63, 284] on div at bounding box center [78, 289] width 110 height 11
click at [45, 287] on div at bounding box center [78, 289] width 110 height 11
click at [31, 293] on textarea at bounding box center [77, 291] width 101 height 7
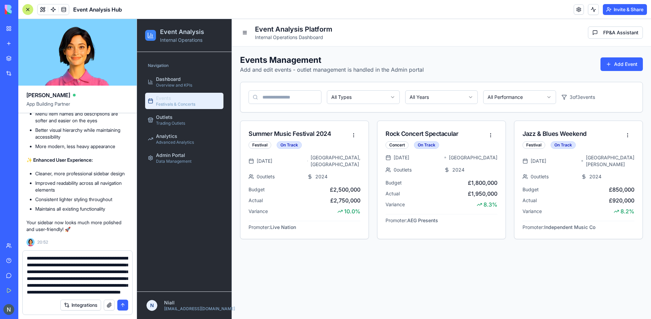
scroll to position [0, 0]
type textarea "**********"
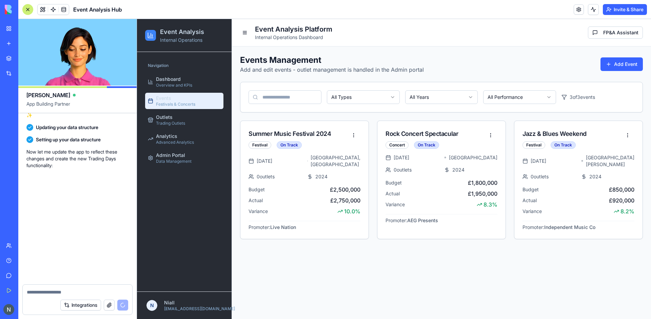
scroll to position [2879, 0]
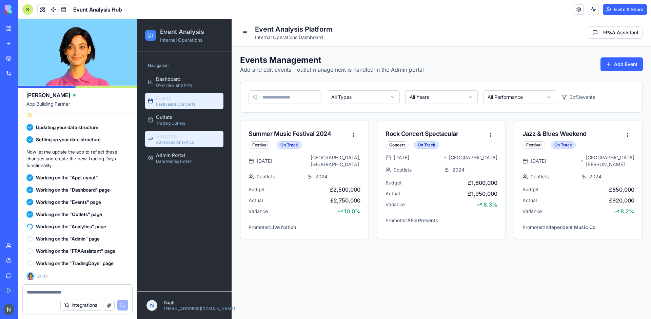
click at [178, 144] on span "Advanced Analytics" at bounding box center [175, 141] width 38 height 5
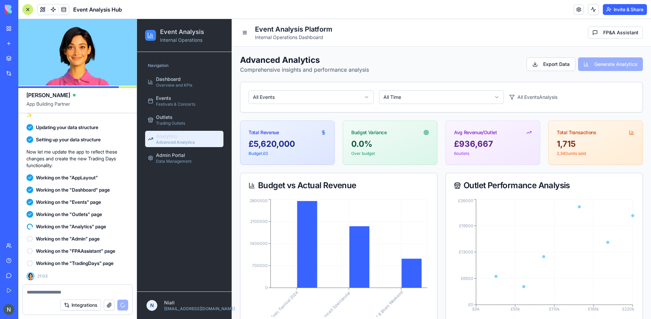
click at [352, 98] on html "Event Analysis Internal Operations Navigation Dashboard Overview and KPIs Event…" at bounding box center [394, 318] width 514 height 599
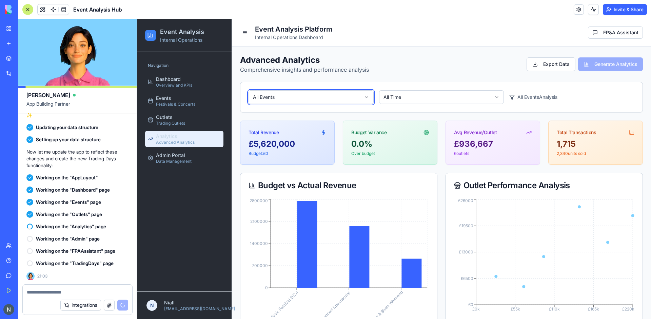
click at [352, 98] on html "Event Analysis Internal Operations Navigation Dashboard Overview and KPIs Event…" at bounding box center [394, 318] width 514 height 599
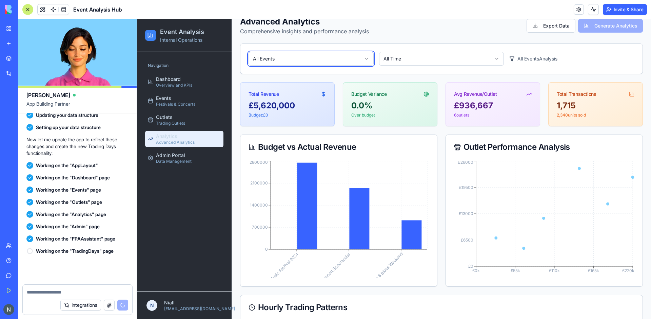
scroll to position [2891, 0]
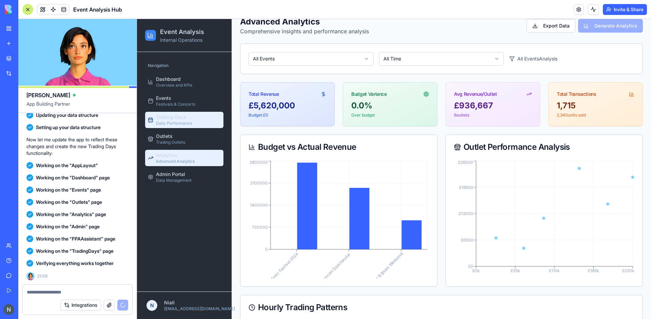
click at [182, 116] on span "Trading Days" at bounding box center [171, 117] width 30 height 7
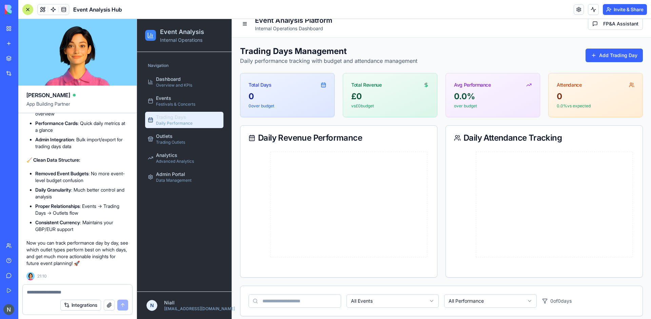
scroll to position [8, 0]
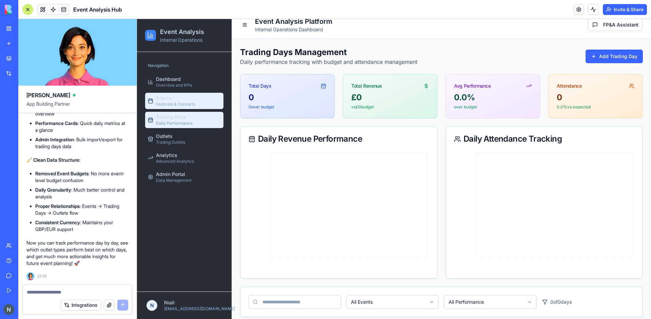
click at [145, 97] on link "Events Festivals & Concerts" at bounding box center [184, 101] width 78 height 16
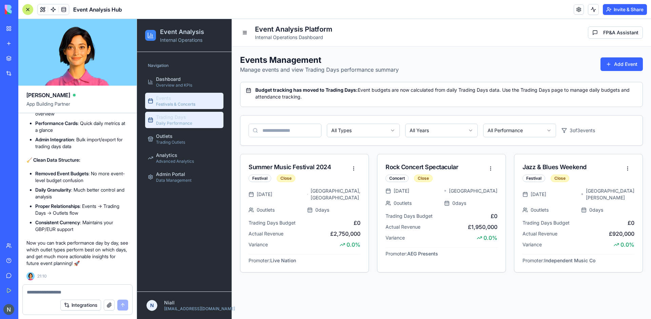
click at [169, 119] on span "Trading Days" at bounding box center [171, 117] width 30 height 7
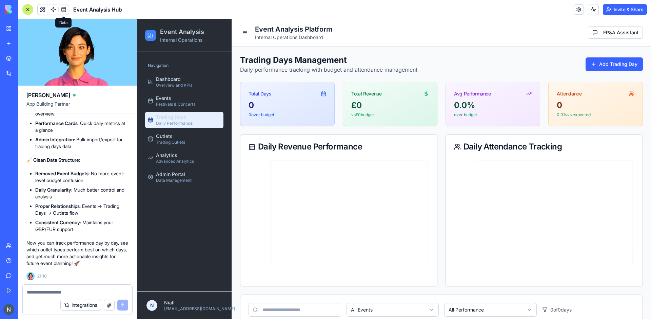
click at [64, 9] on span at bounding box center [63, 9] width 19 height 19
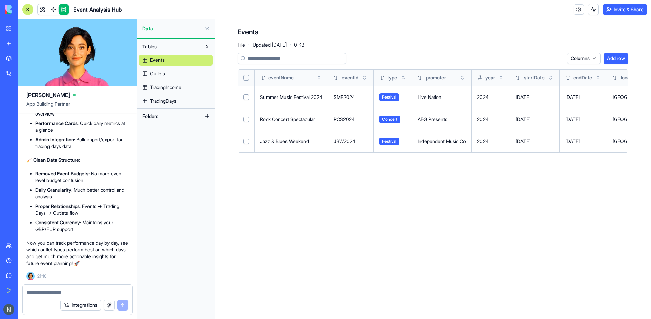
click at [164, 96] on link "TradingDays" at bounding box center [176, 100] width 74 height 11
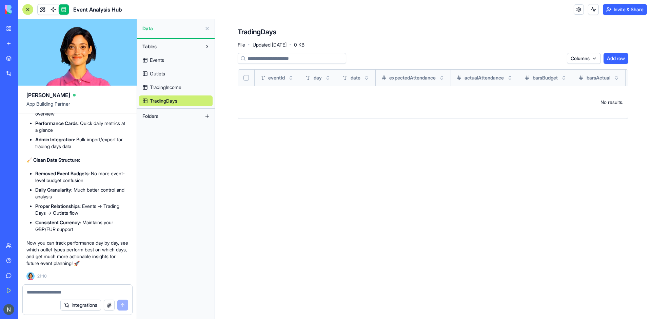
click at [64, 14] on link at bounding box center [64, 9] width 10 height 10
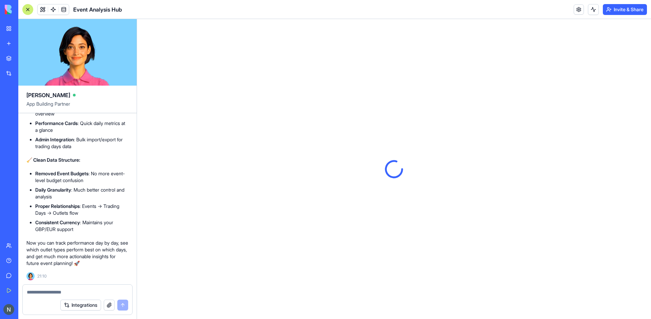
click at [64, 295] on div "Integrations" at bounding box center [78, 304] width 110 height 19
click at [53, 290] on textarea at bounding box center [77, 291] width 101 height 7
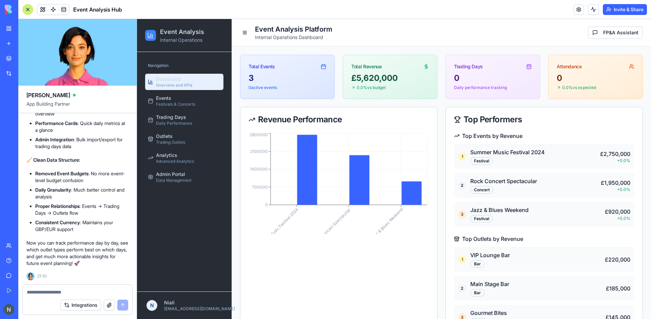
click at [178, 167] on ul "Dashboard Overview and KPIs Events Festivals & Concerts Trading Days Daily Perf…" at bounding box center [184, 129] width 78 height 111
click at [173, 174] on span "Admin Portal" at bounding box center [170, 174] width 29 height 7
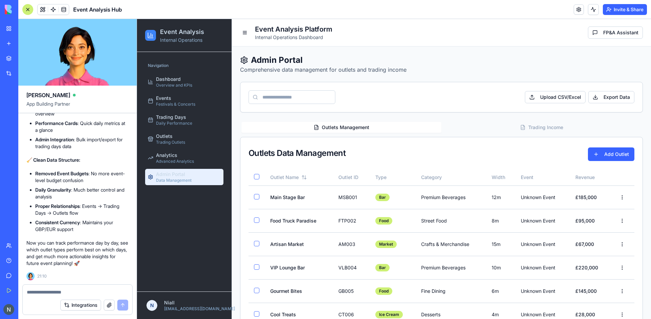
click at [43, 292] on textarea at bounding box center [77, 291] width 101 height 7
click at [618, 197] on html "Event Analysis Internal Operations Navigation Dashboard Overview and KPIs Event…" at bounding box center [394, 197] width 514 height 357
click at [102, 295] on div "Integrations" at bounding box center [78, 304] width 110 height 19
click at [82, 289] on textarea "**********" at bounding box center [77, 291] width 101 height 7
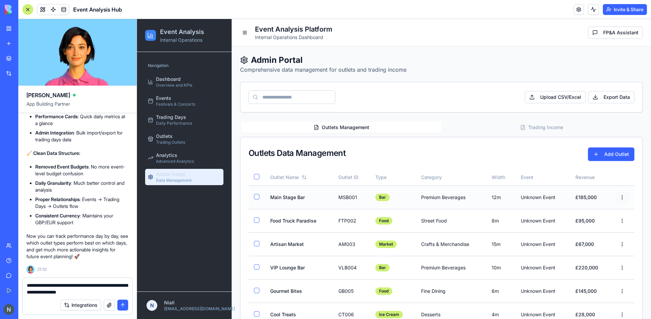
type textarea "**********"
click at [618, 197] on html "Event Analysis Internal Operations Navigation Dashboard Overview and KPIs Event…" at bounding box center [394, 197] width 514 height 357
click at [596, 207] on div "Edit" at bounding box center [608, 211] width 40 height 11
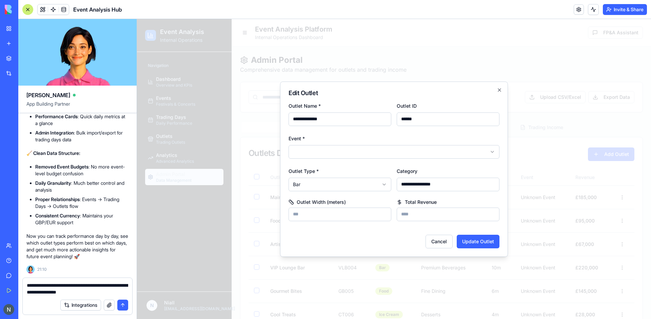
click at [405, 152] on body "Event Analysis Internal Operations Navigation Dashboard Overview and KPIs Event…" at bounding box center [394, 197] width 514 height 357
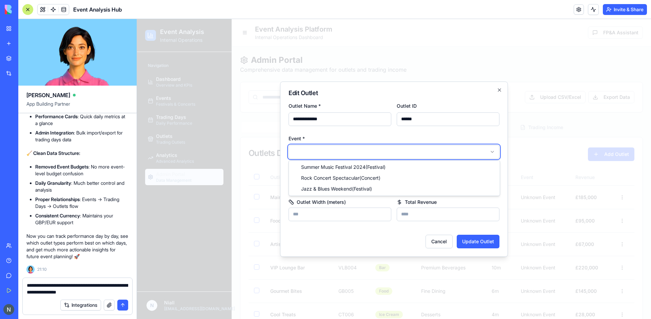
click at [431, 140] on body "Event Analysis Internal Operations Navigation Dashboard Overview and KPIs Event…" at bounding box center [394, 197] width 514 height 357
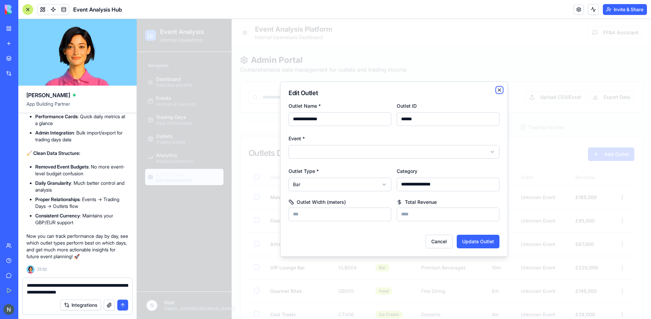
click at [498, 90] on icon "button" at bounding box center [499, 89] width 5 height 5
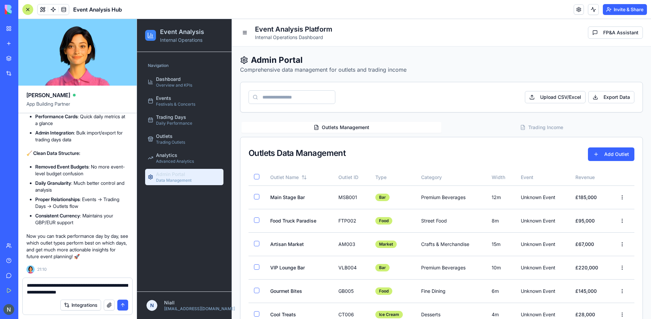
click at [125, 302] on button "submit" at bounding box center [122, 304] width 11 height 11
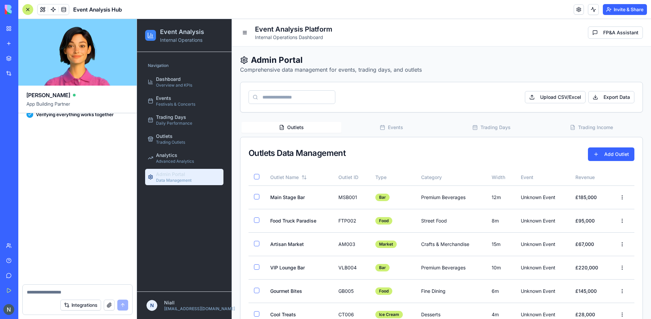
scroll to position [3854, 0]
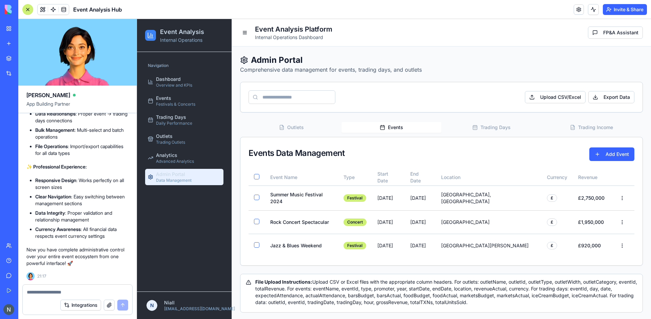
click at [397, 126] on button "Events" at bounding box center [392, 127] width 100 height 11
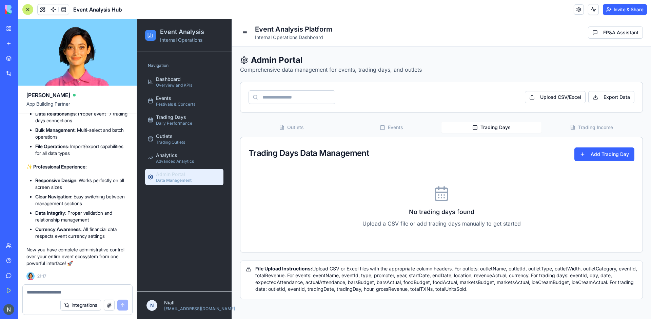
click at [497, 127] on button "Trading Days" at bounding box center [492, 127] width 100 height 11
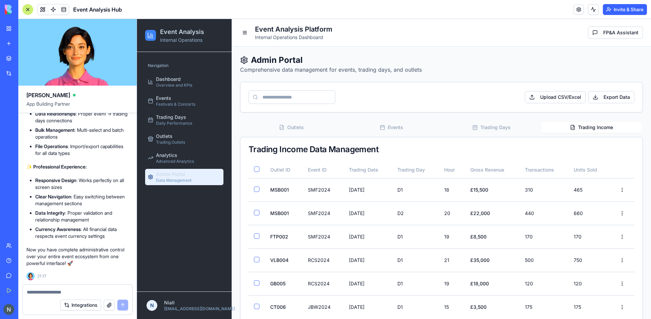
click at [599, 126] on button "Trading Income" at bounding box center [592, 127] width 100 height 11
click at [506, 127] on button "Trading Days" at bounding box center [492, 127] width 100 height 11
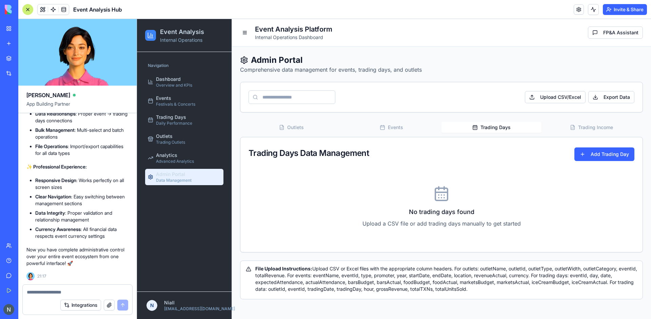
click at [381, 130] on button "Events" at bounding box center [392, 127] width 100 height 11
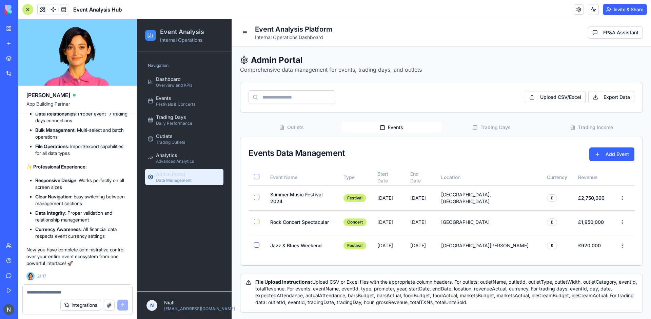
click at [284, 128] on icon "button" at bounding box center [282, 127] width 4 height 4
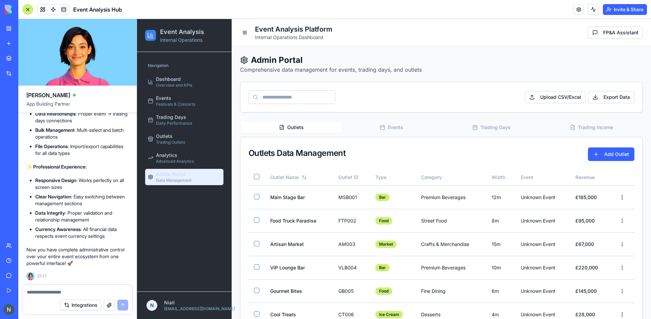
scroll to position [71, 0]
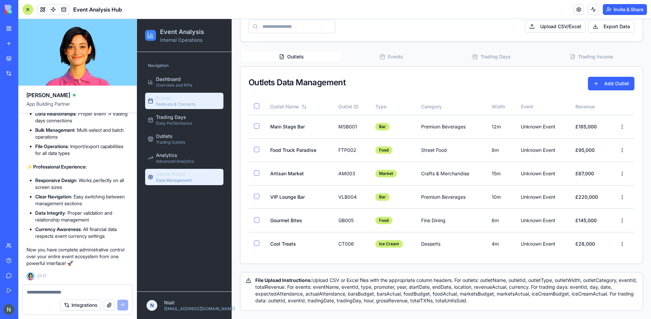
click at [185, 101] on div "Events Festivals & Concerts" at bounding box center [175, 101] width 39 height 12
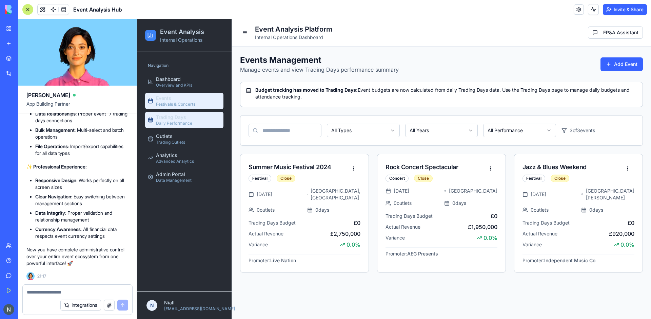
click at [179, 125] on span "Daily Performance" at bounding box center [174, 122] width 36 height 5
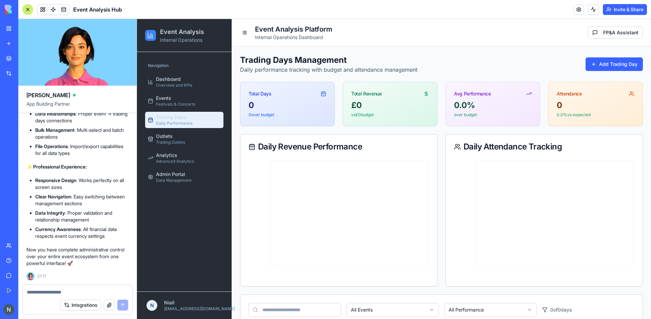
click at [40, 295] on textarea at bounding box center [77, 291] width 101 height 7
type textarea "*"
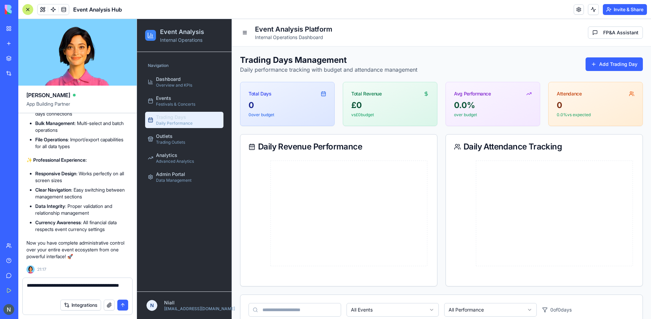
type textarea "**********"
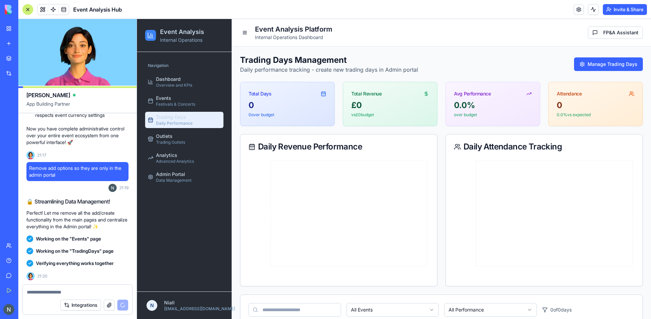
scroll to position [4277, 0]
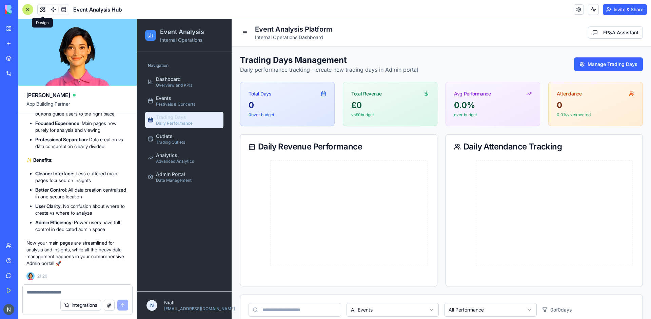
click at [42, 14] on button at bounding box center [43, 9] width 10 height 10
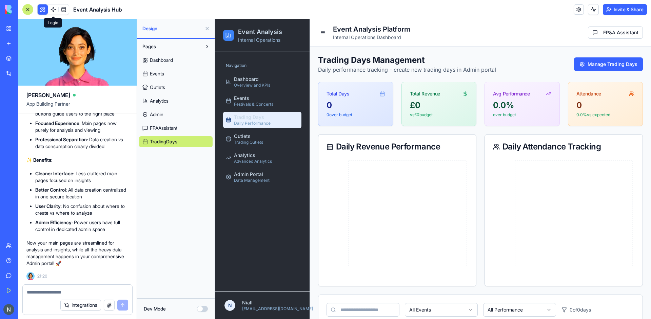
click at [52, 14] on span at bounding box center [53, 9] width 19 height 19
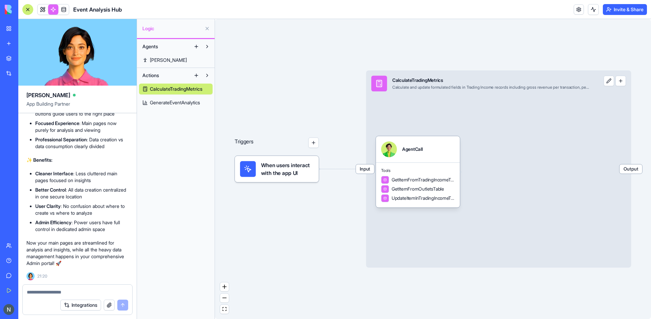
click at [195, 44] on button at bounding box center [196, 46] width 11 height 11
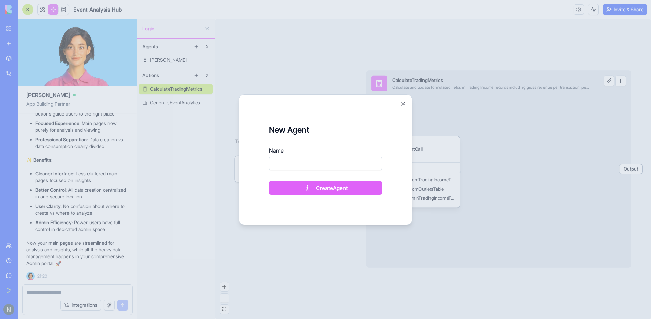
scroll to position [4277, 0]
click at [397, 110] on form "New Agent Name Create Agent" at bounding box center [325, 159] width 157 height 113
click at [404, 105] on button "Close" at bounding box center [403, 103] width 7 height 7
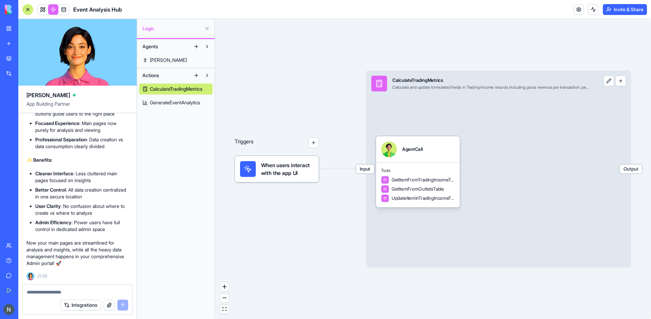
click at [168, 65] on link "[PERSON_NAME]" at bounding box center [176, 60] width 74 height 11
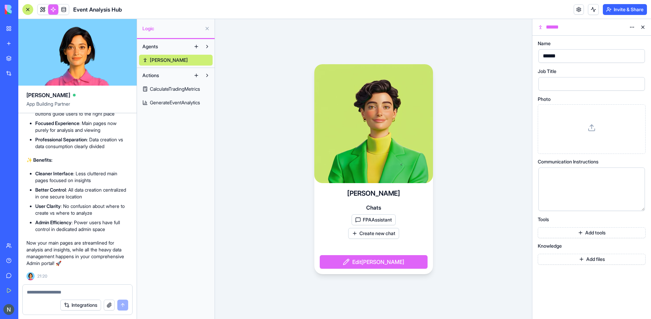
click at [374, 220] on button "FPAAssistant" at bounding box center [374, 219] width 44 height 11
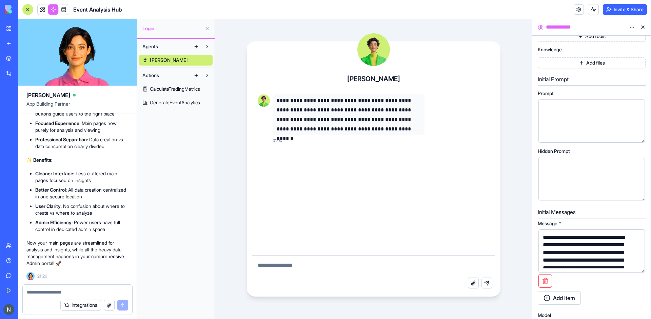
scroll to position [156, 0]
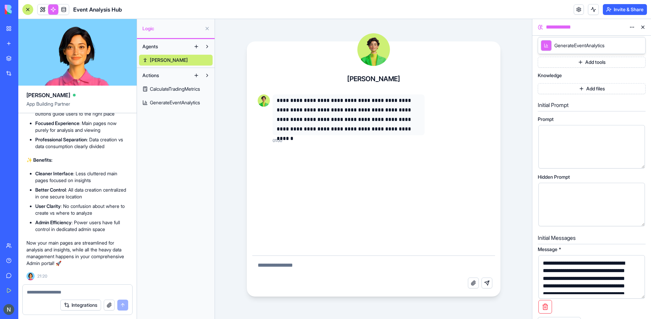
click at [601, 96] on div "**********" at bounding box center [592, 176] width 108 height 583
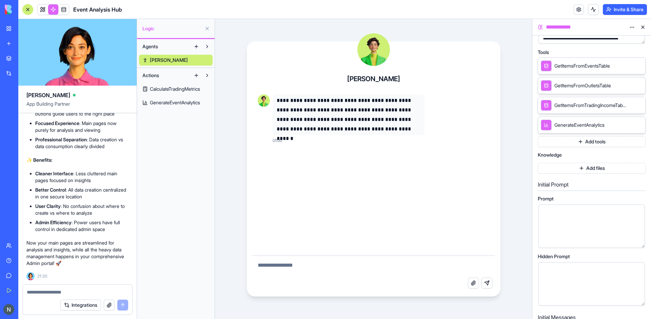
scroll to position [76, 0]
click at [634, 26] on html "BETA My Workspace New app Marketplace Integrations Recent Event Analysis Hub AI…" at bounding box center [325, 159] width 651 height 319
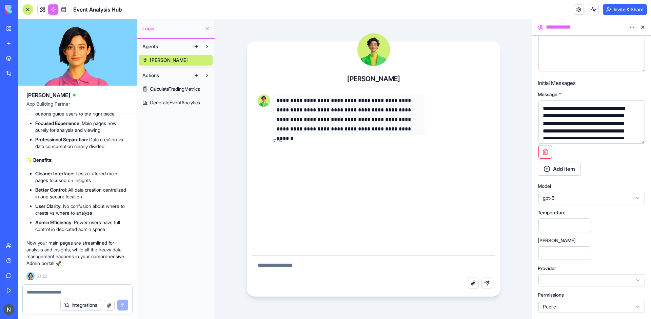
click at [558, 304] on span "Public" at bounding box center [588, 306] width 90 height 7
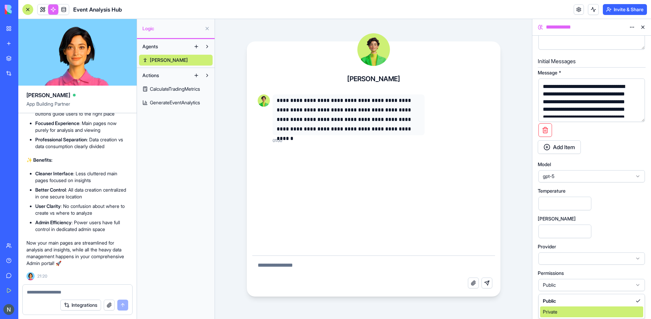
click at [562, 314] on div "Private" at bounding box center [591, 311] width 103 height 11
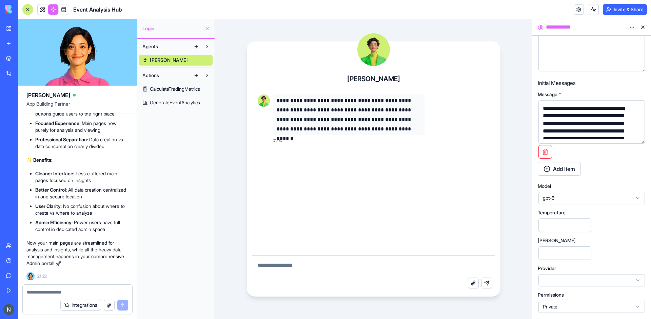
click at [644, 29] on button at bounding box center [643, 27] width 11 height 11
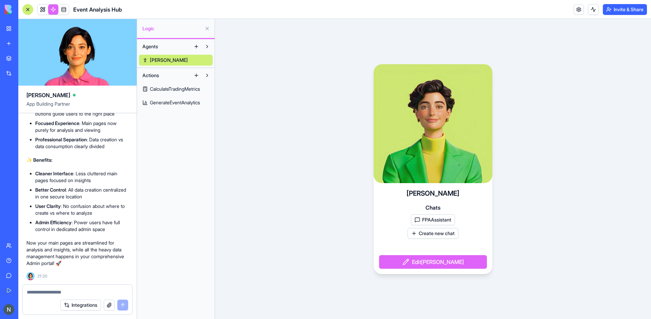
click at [57, 13] on link at bounding box center [53, 9] width 10 height 10
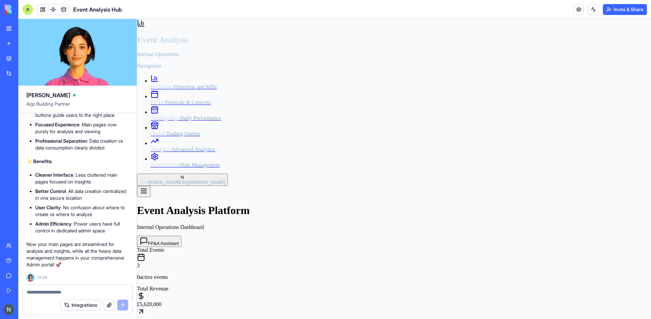
scroll to position [4113, 0]
click at [183, 104] on span "Festivals & Concerts" at bounding box center [188, 102] width 45 height 6
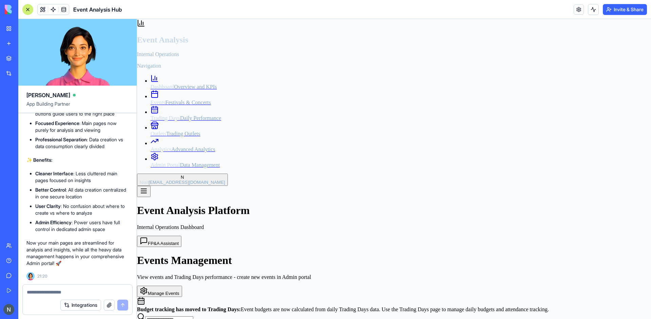
click at [183, 121] on span "Daily Performance" at bounding box center [200, 118] width 41 height 6
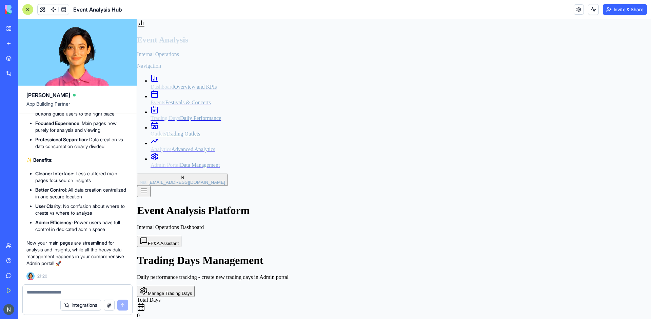
click at [170, 93] on link "Events Festivals & Concerts" at bounding box center [401, 99] width 501 height 12
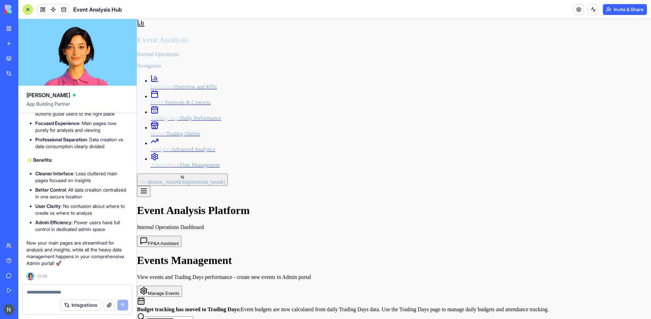
click at [180, 116] on span "Trading Days" at bounding box center [166, 118] width 30 height 6
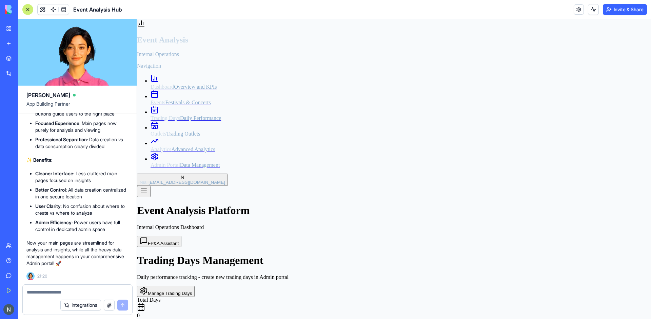
click at [195, 285] on button "Manage Trading Days" at bounding box center [166, 290] width 58 height 11
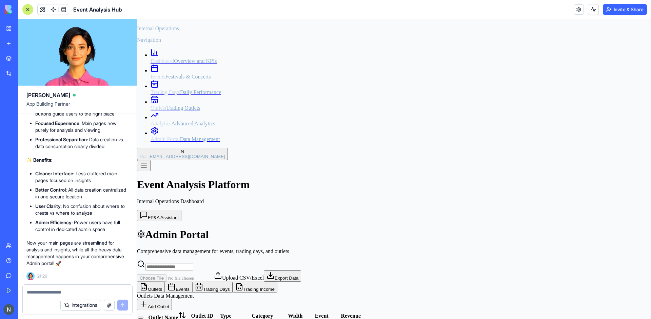
scroll to position [26, 0]
click at [175, 111] on div "Outlets Trading Outlets" at bounding box center [401, 107] width 501 height 6
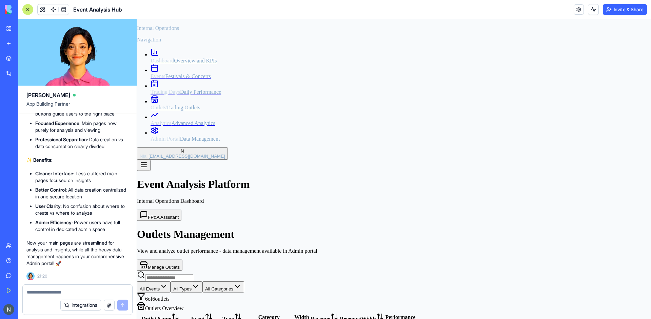
scroll to position [12, 0]
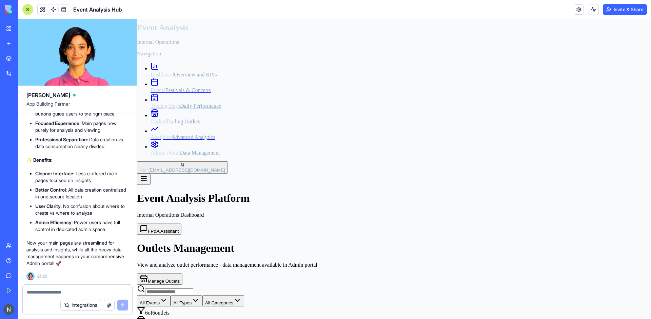
click at [180, 109] on span "Daily Performance" at bounding box center [200, 106] width 41 height 6
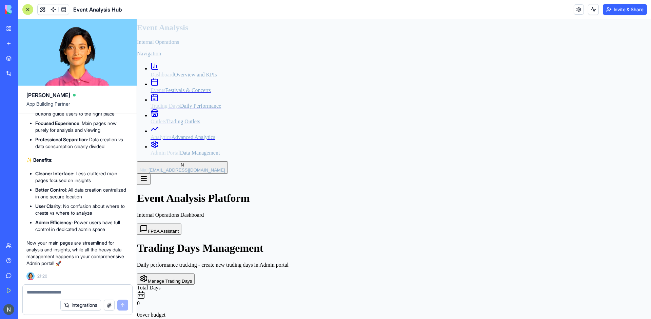
click at [177, 110] on ul "Dashboard Overview and KPIs Events Festivals & Concerts Trading Days Daily Perf…" at bounding box center [394, 109] width 514 height 94
click at [175, 140] on span "Advanced Analytics" at bounding box center [193, 137] width 44 height 6
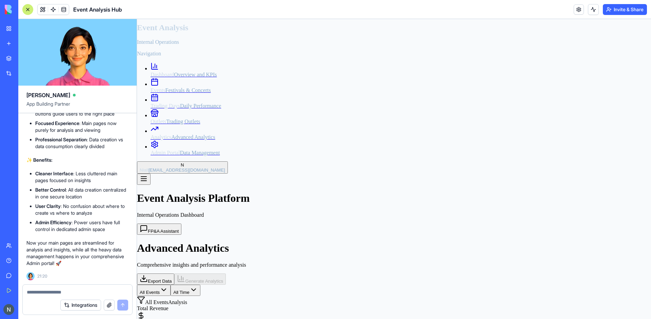
click at [151, 70] on icon at bounding box center [155, 66] width 8 height 8
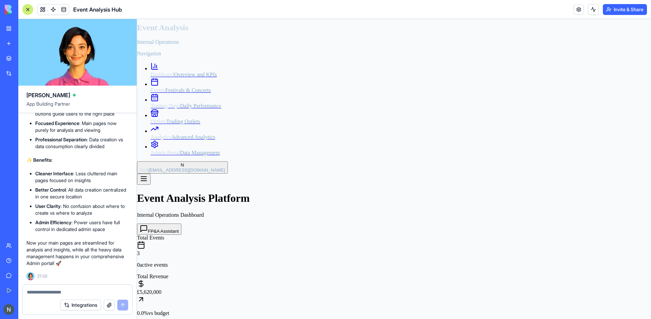
click at [199, 93] on link "Events Festivals & Concerts" at bounding box center [401, 87] width 501 height 12
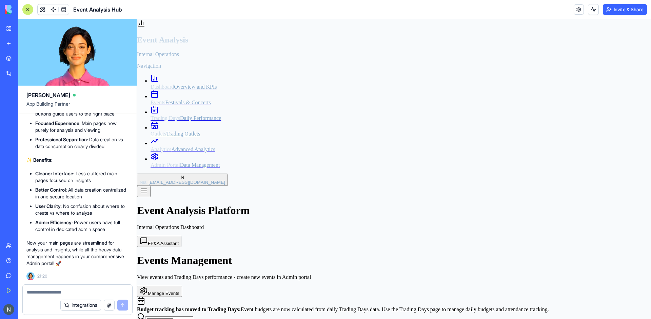
click at [180, 121] on span "Daily Performance" at bounding box center [200, 118] width 41 height 6
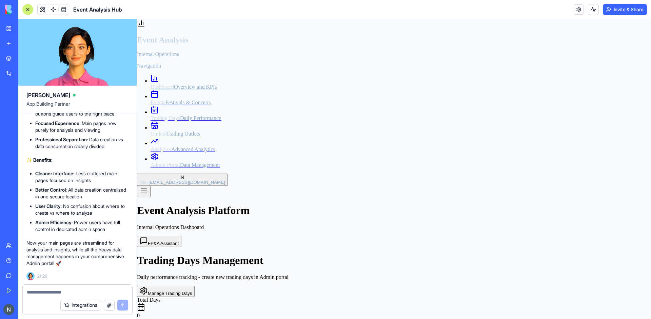
click at [174, 99] on div "Events Festivals & Concerts" at bounding box center [401, 102] width 501 height 6
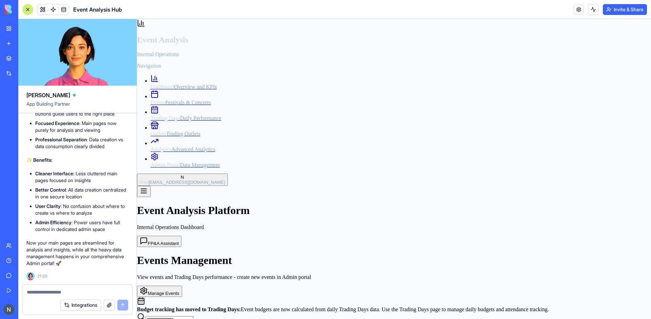
click at [174, 117] on span "Trading Days" at bounding box center [166, 118] width 30 height 6
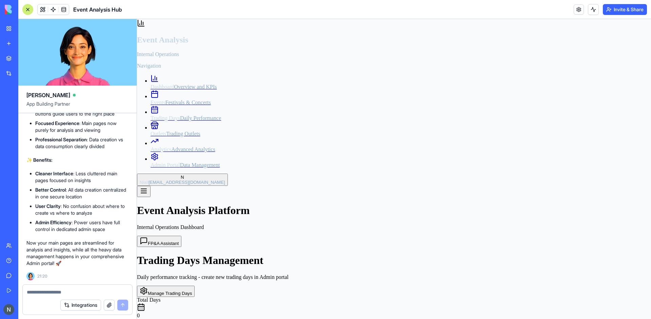
click at [176, 136] on div "Outlets Trading Outlets" at bounding box center [401, 134] width 501 height 6
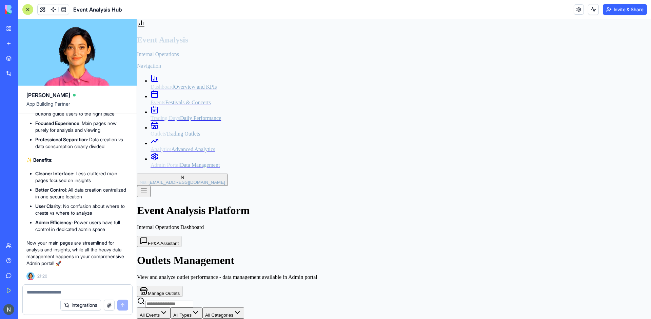
click at [180, 121] on span "Daily Performance" at bounding box center [200, 118] width 41 height 6
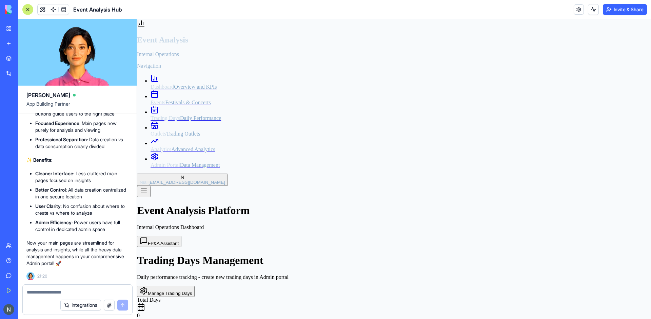
click at [180, 168] on span "Admin Portal" at bounding box center [166, 165] width 30 height 6
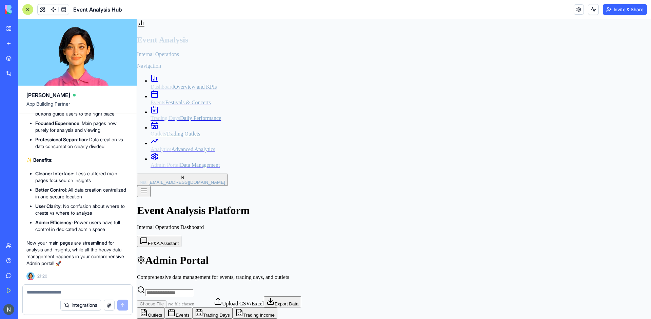
click at [173, 129] on ul "Dashboard Overview and KPIs Events Festivals & Concerts Trading Days Daily Perf…" at bounding box center [394, 121] width 514 height 94
click at [180, 120] on span "Daily Performance" at bounding box center [200, 118] width 41 height 6
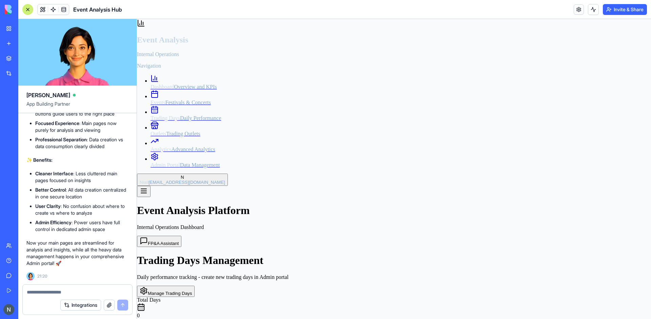
click at [176, 137] on div "Outlets Trading Outlets" at bounding box center [401, 134] width 501 height 6
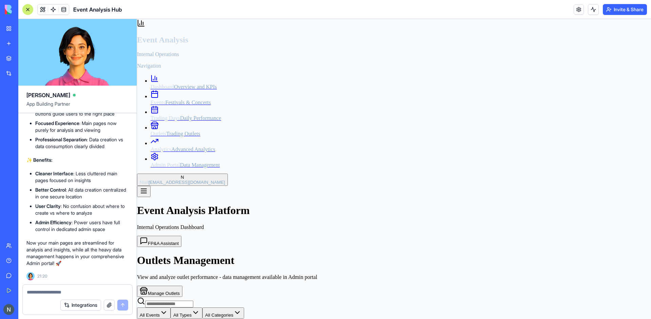
scroll to position [12, 0]
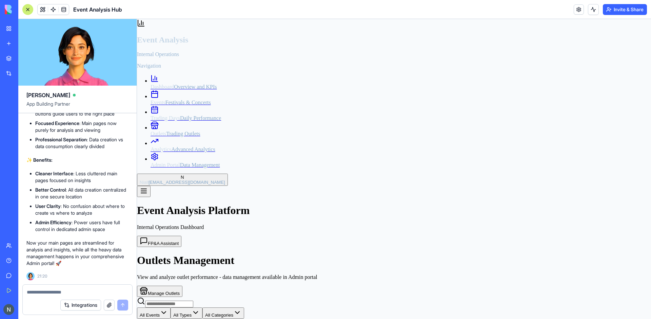
click at [165, 152] on span "Analytics" at bounding box center [161, 149] width 21 height 6
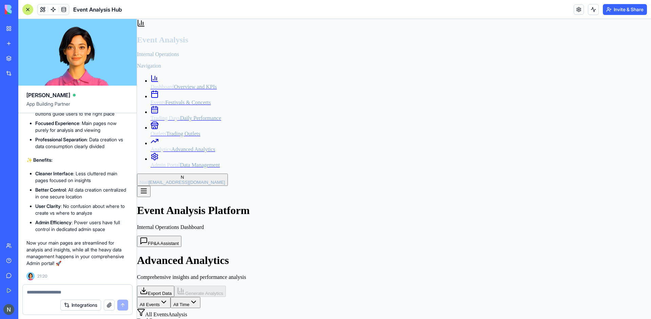
click at [176, 147] on ul "Dashboard Overview and KPIs Events Festivals & Concerts Trading Days Daily Perf…" at bounding box center [394, 121] width 514 height 94
click at [156, 133] on span "Outlets" at bounding box center [159, 134] width 16 height 6
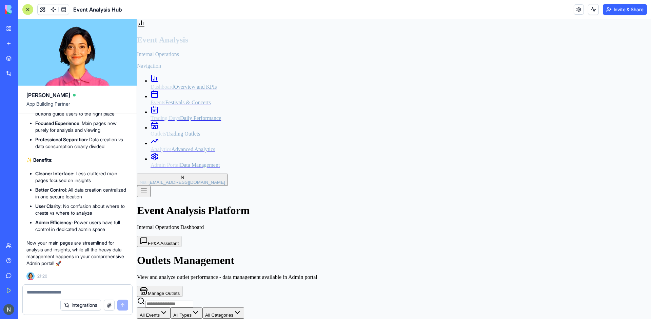
click at [157, 121] on link "Trading Days Daily Performance" at bounding box center [401, 115] width 501 height 12
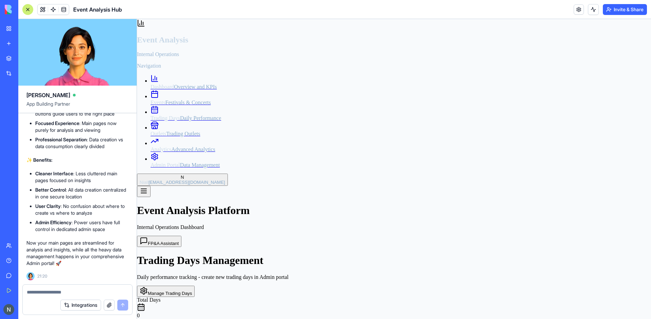
click at [156, 103] on link "Events Festivals & Concerts" at bounding box center [401, 99] width 501 height 12
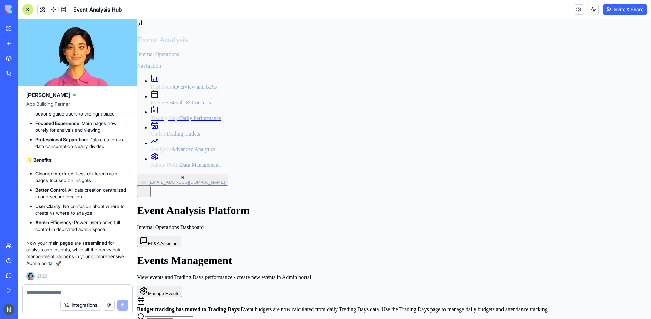
click at [159, 93] on link "Events Festivals & Concerts" at bounding box center [401, 99] width 501 height 12
click at [174, 84] on span "Overview and KPIs" at bounding box center [195, 87] width 43 height 6
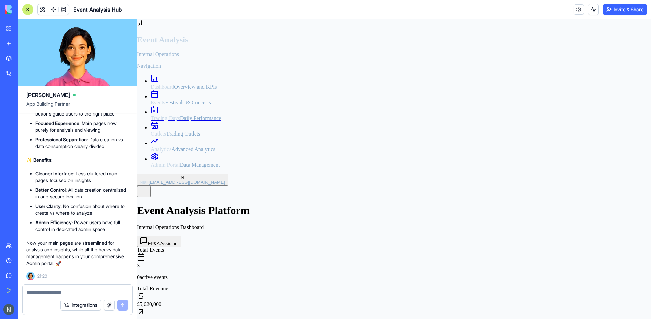
click at [166, 99] on span "Events" at bounding box center [158, 102] width 15 height 6
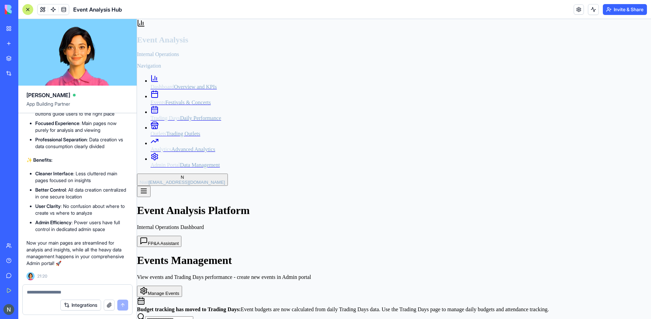
click at [175, 137] on link "Outlets Trading Outlets" at bounding box center [401, 131] width 501 height 12
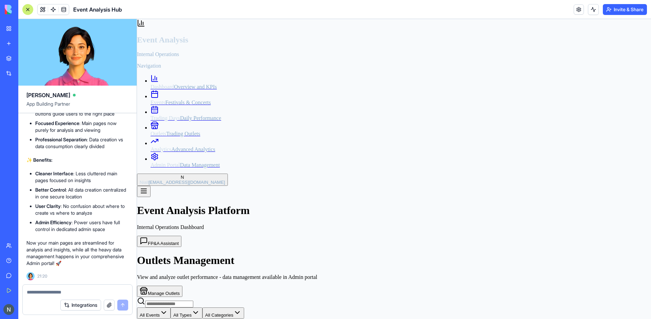
scroll to position [12, 0]
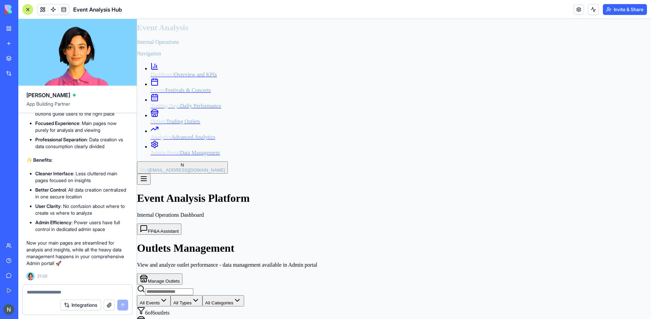
click at [45, 288] on div at bounding box center [78, 289] width 110 height 11
click at [41, 289] on textarea at bounding box center [77, 291] width 101 height 7
type textarea "**********"
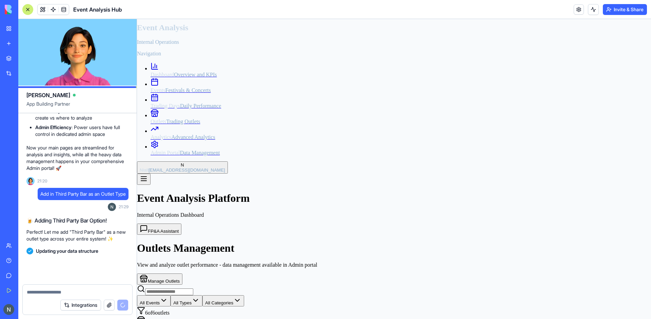
scroll to position [4379, 0]
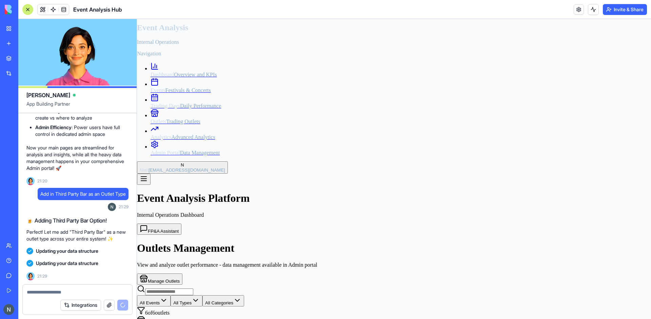
click at [185, 140] on div "Analytics Advanced Analytics" at bounding box center [401, 137] width 501 height 6
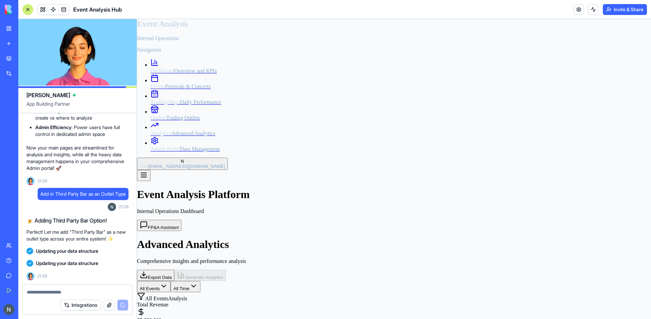
scroll to position [7, 0]
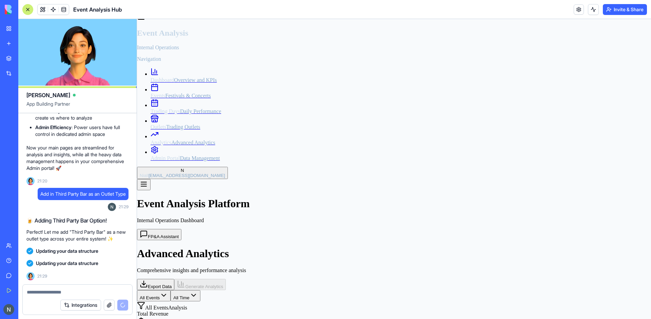
click at [174, 83] on span "Overview and KPIs" at bounding box center [195, 80] width 43 height 6
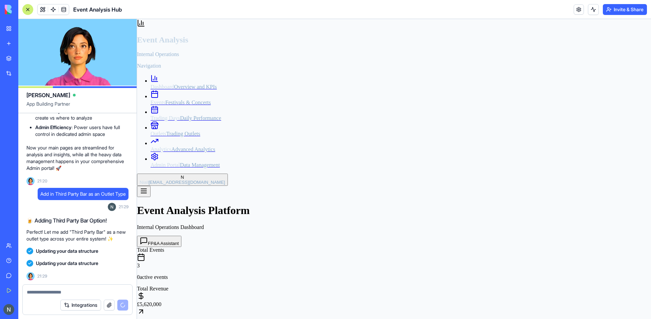
click at [171, 102] on span "Festivals & Concerts" at bounding box center [188, 102] width 45 height 6
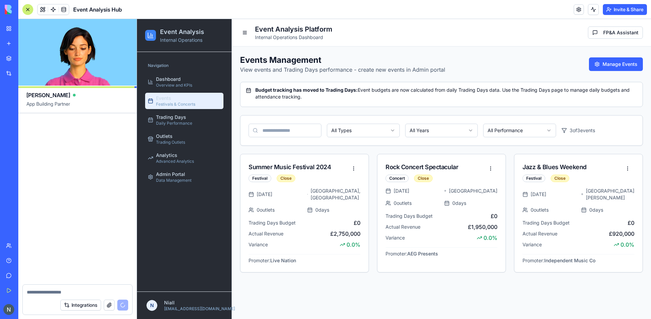
scroll to position [4775, 0]
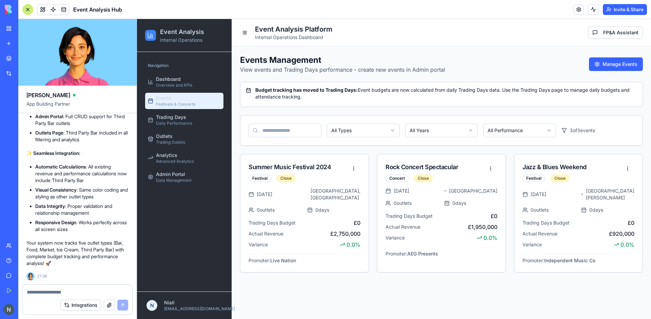
click at [52, 293] on textarea at bounding box center [77, 291] width 101 height 7
